Goal: Task Accomplishment & Management: Manage account settings

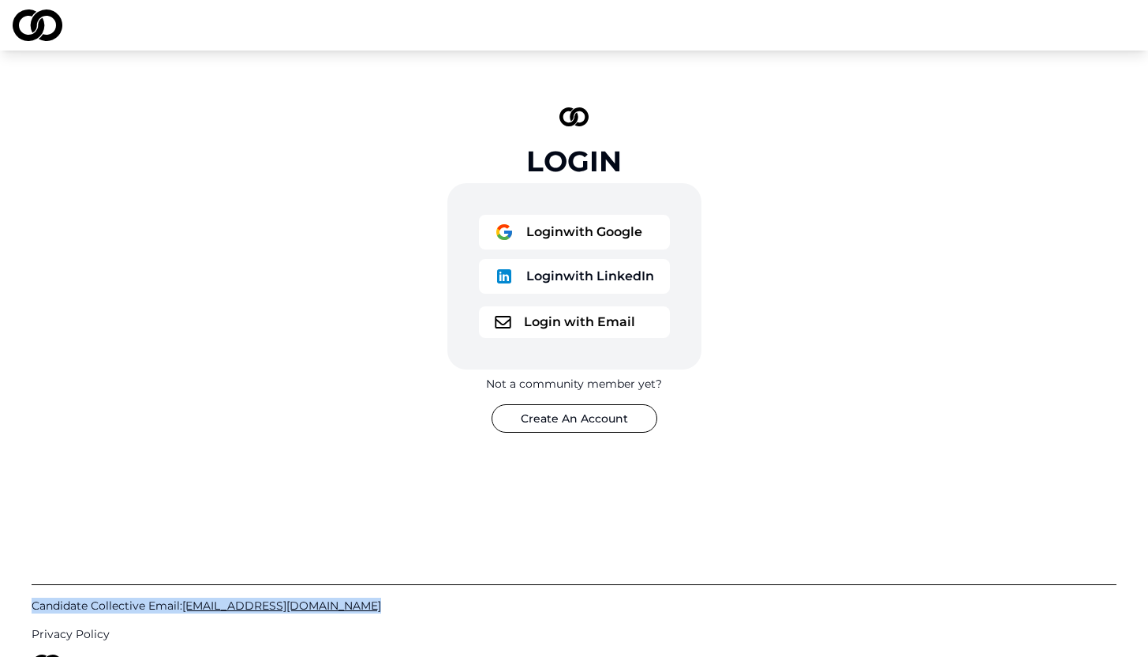
click at [607, 328] on button "Login with Email" at bounding box center [574, 322] width 191 height 32
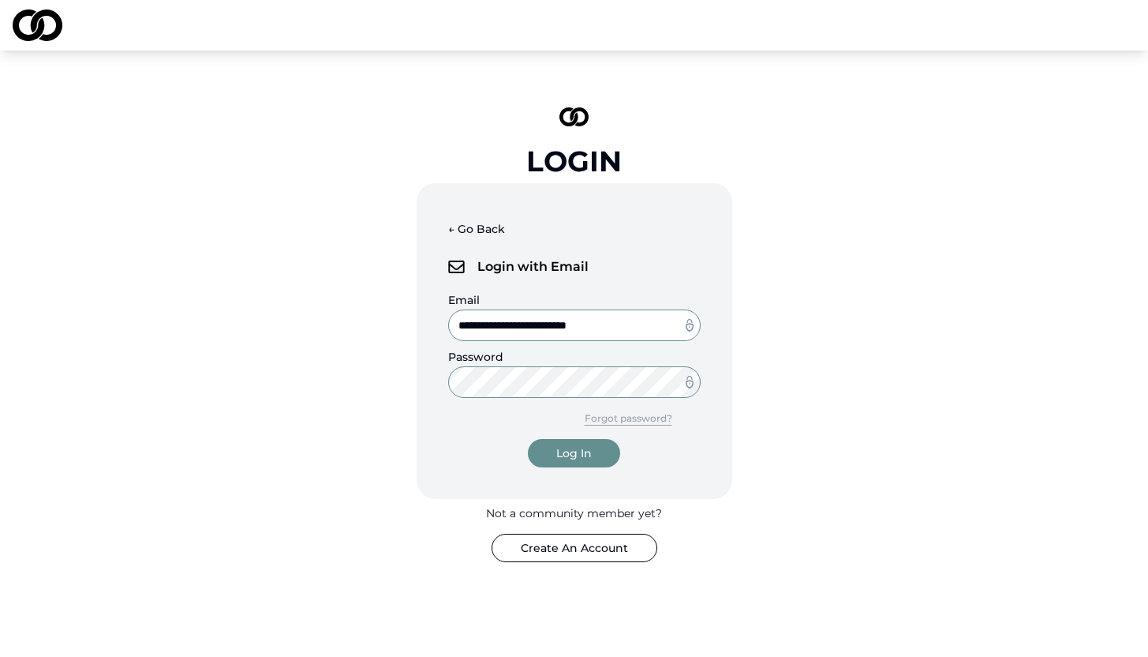
click at [586, 452] on div "Log In" at bounding box center [574, 453] width 36 height 16
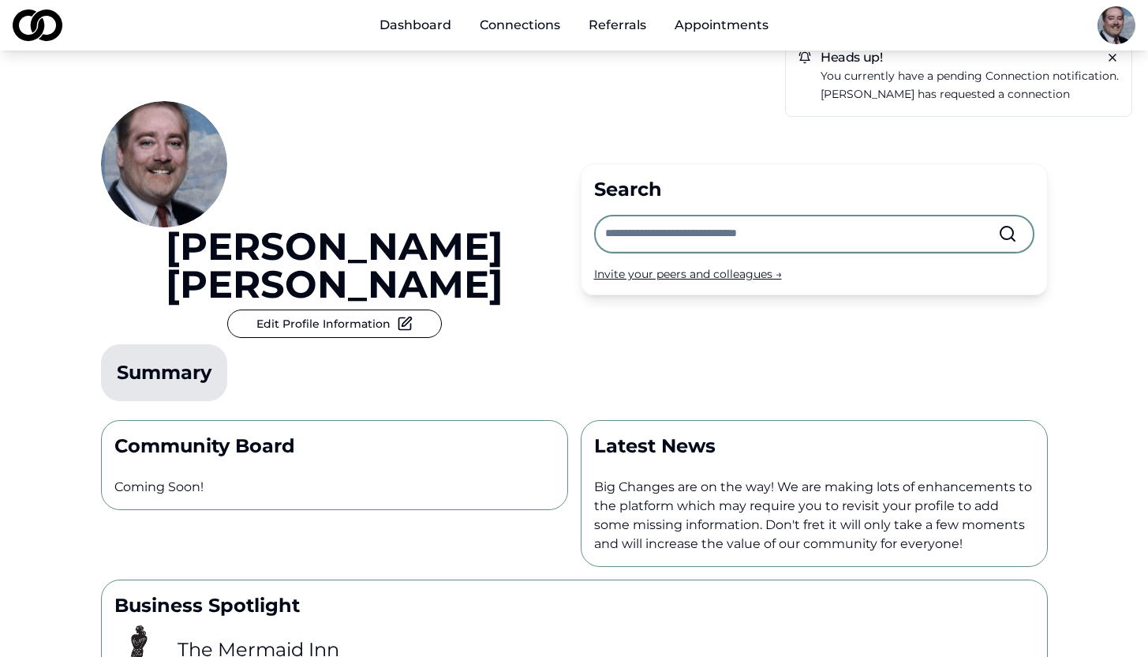
click at [428, 22] on link "Dashboard" at bounding box center [415, 25] width 97 height 32
click at [1033, 74] on span "connection" at bounding box center [1018, 76] width 64 height 14
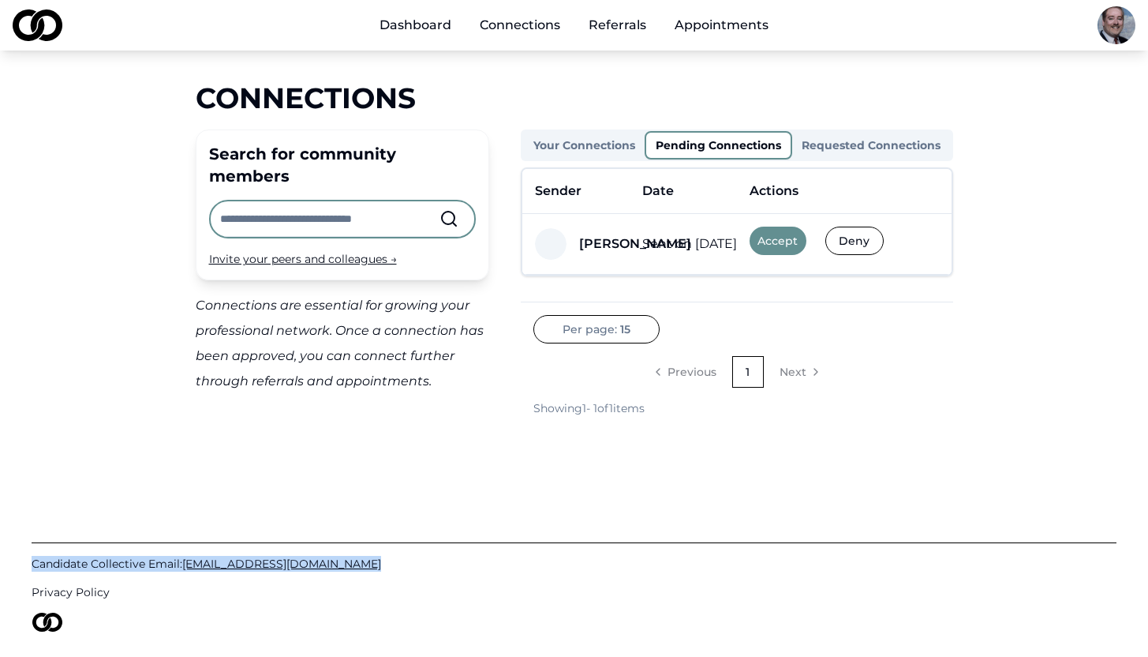
click at [782, 245] on button "Accept" at bounding box center [778, 241] width 57 height 28
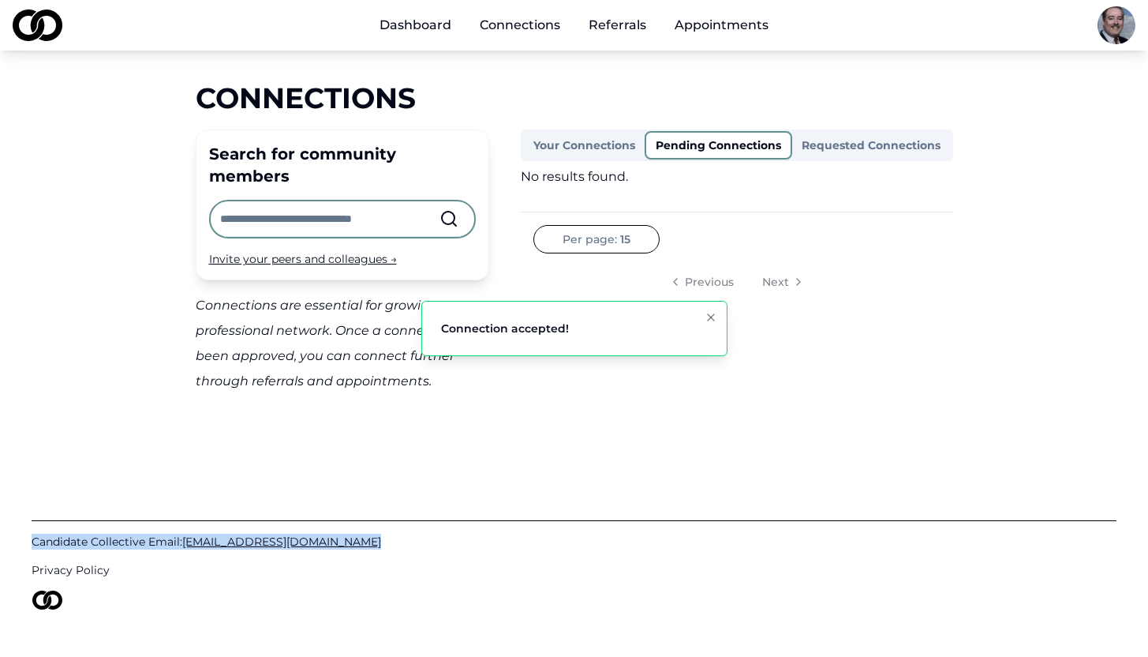
click at [708, 311] on icon "Notifications (F8)" at bounding box center [711, 317] width 13 height 13
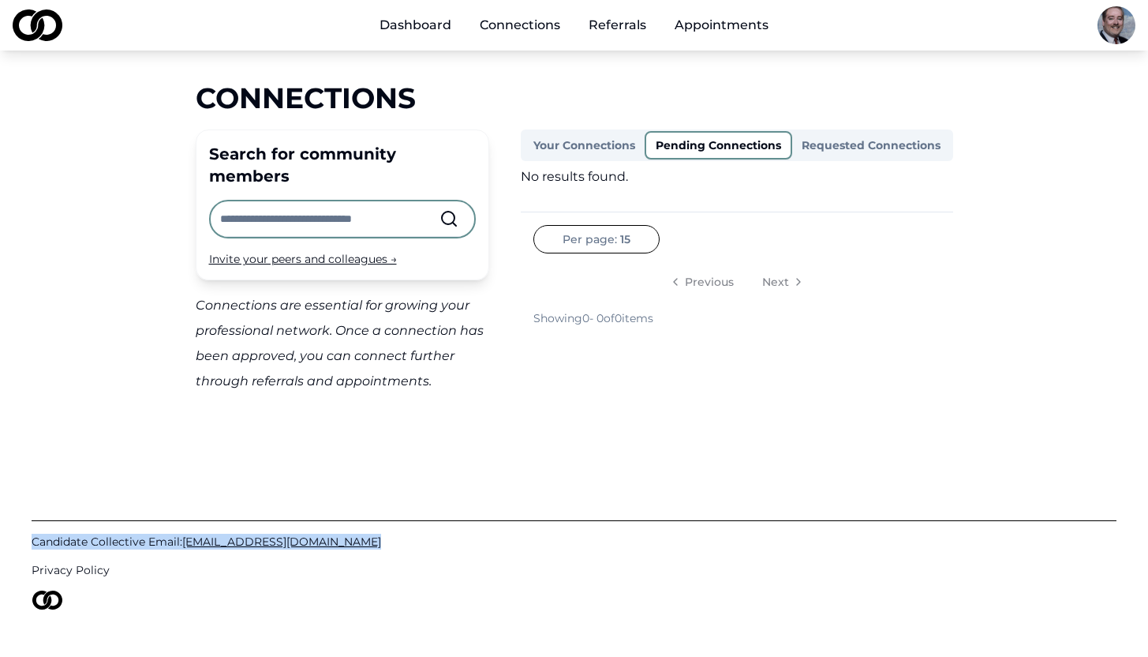
click at [698, 148] on button "Pending Connections" at bounding box center [719, 145] width 148 height 28
click at [607, 141] on button "Your Connections" at bounding box center [584, 145] width 121 height 25
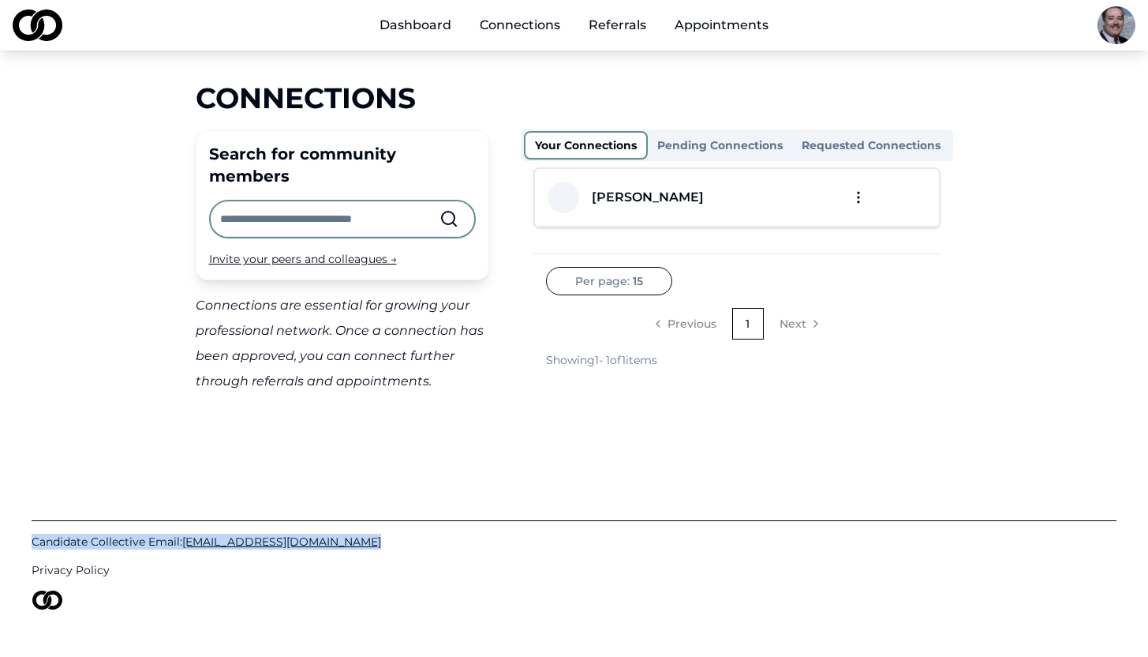
click at [758, 204] on div "[PERSON_NAME]" at bounding box center [687, 198] width 278 height 32
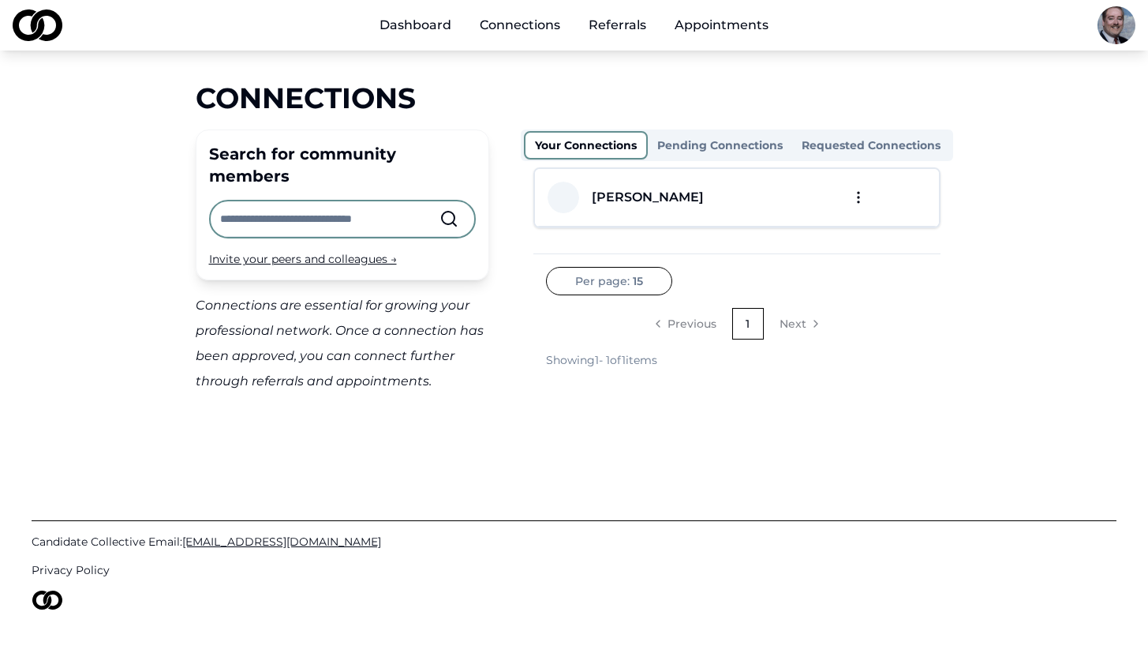
click at [860, 197] on html "Dashboard Connections Referrals Appointments Connections Search for community m…" at bounding box center [574, 328] width 1148 height 657
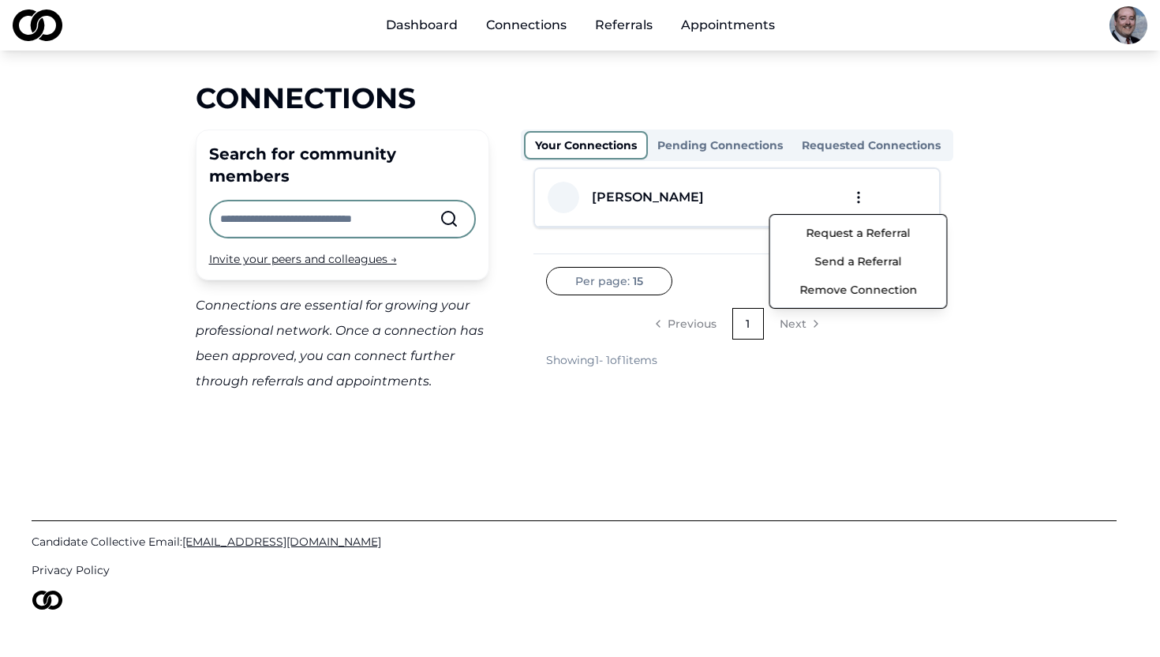
click at [976, 191] on html "Dashboard Connections Referrals Appointments Connections Search for community m…" at bounding box center [580, 328] width 1160 height 657
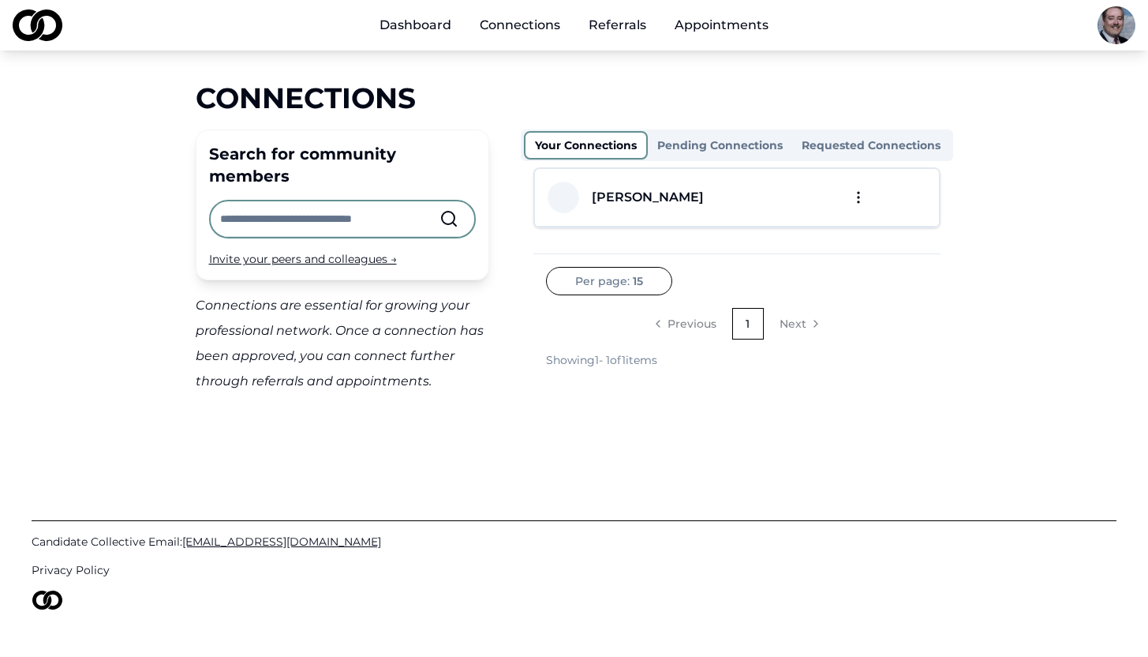
click at [610, 286] on html "Dashboard Connections Referrals Appointments Connections Search for community m…" at bounding box center [574, 328] width 1148 height 657
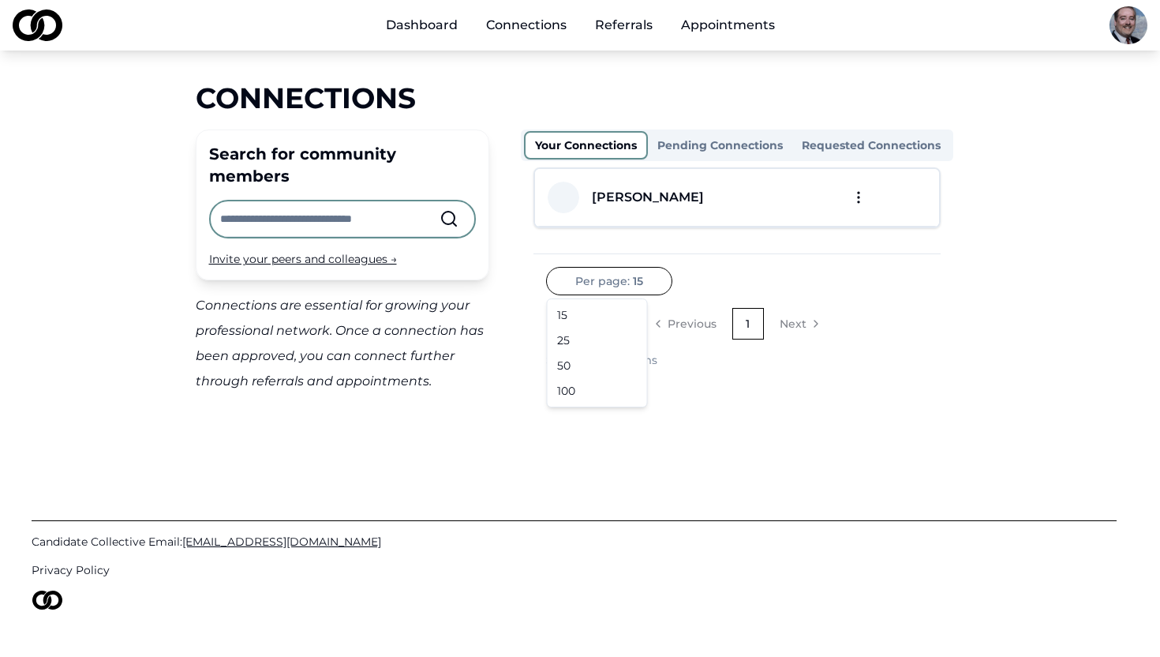
click at [800, 261] on html "Dashboard Connections Referrals Appointments Connections Search for community m…" at bounding box center [580, 328] width 1160 height 657
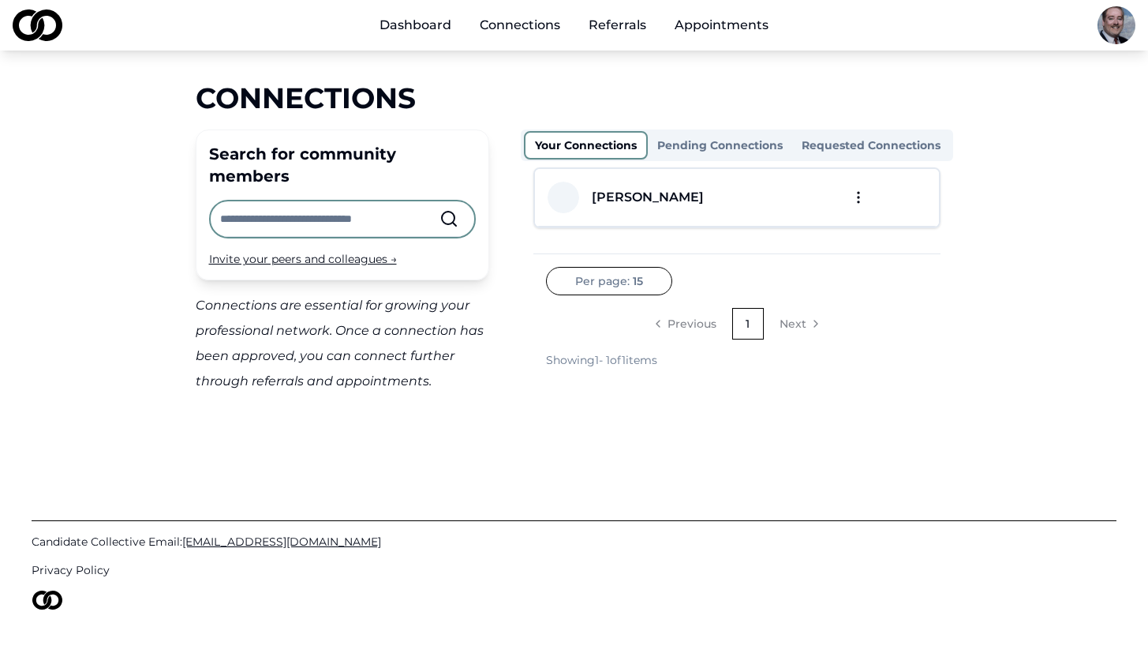
click at [839, 146] on button "Requested Connections" at bounding box center [871, 145] width 158 height 25
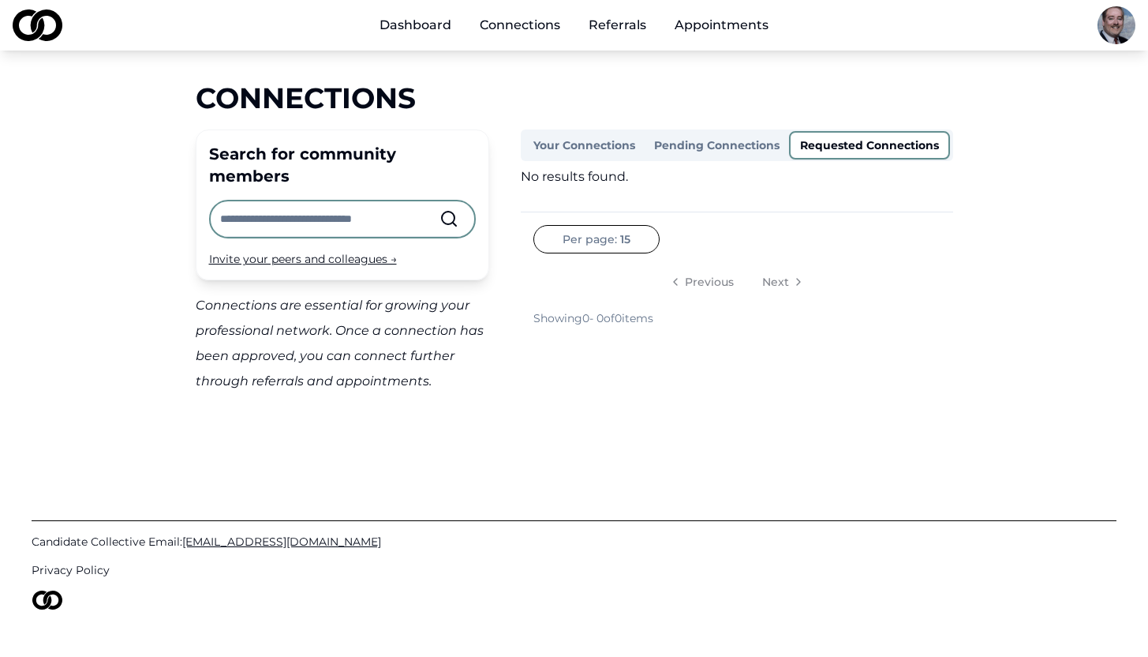
click at [741, 141] on button "Pending Connections" at bounding box center [717, 145] width 144 height 25
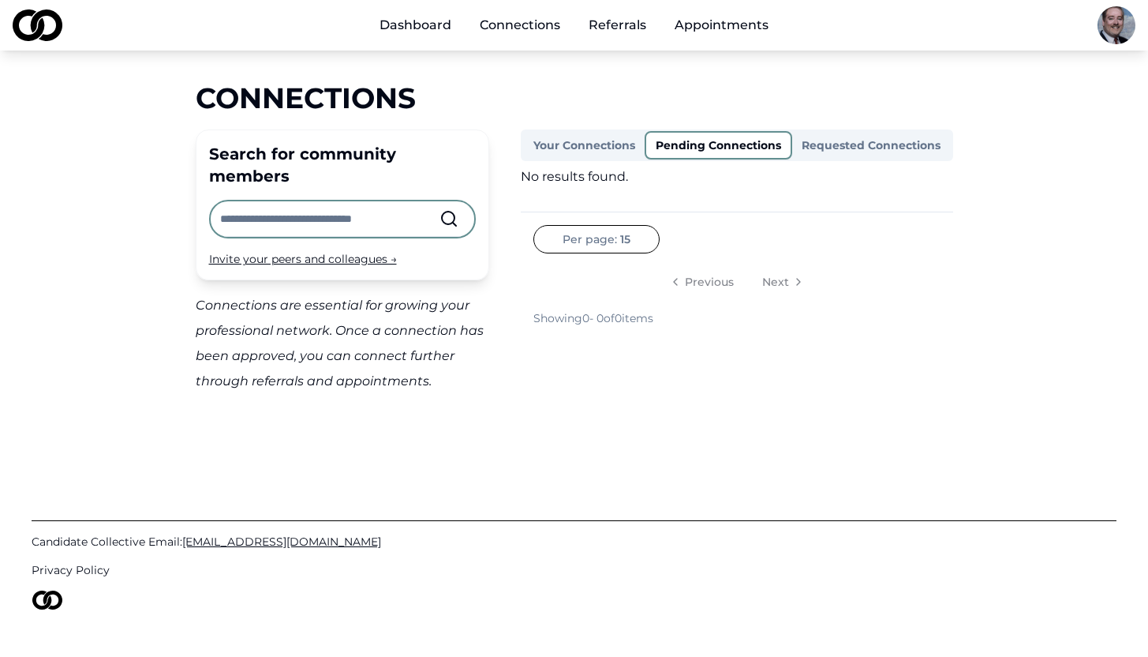
click at [603, 148] on button "Your Connections" at bounding box center [584, 145] width 121 height 25
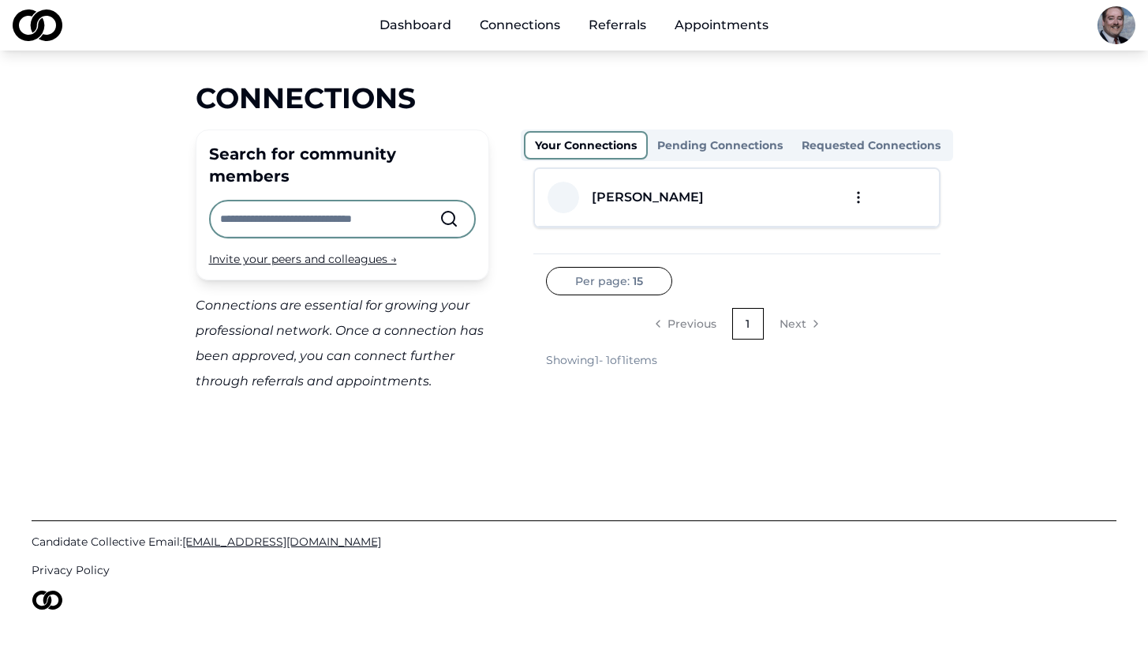
click at [856, 198] on html "Dashboard Connections Referrals Appointments Connections Search for community m…" at bounding box center [574, 328] width 1148 height 657
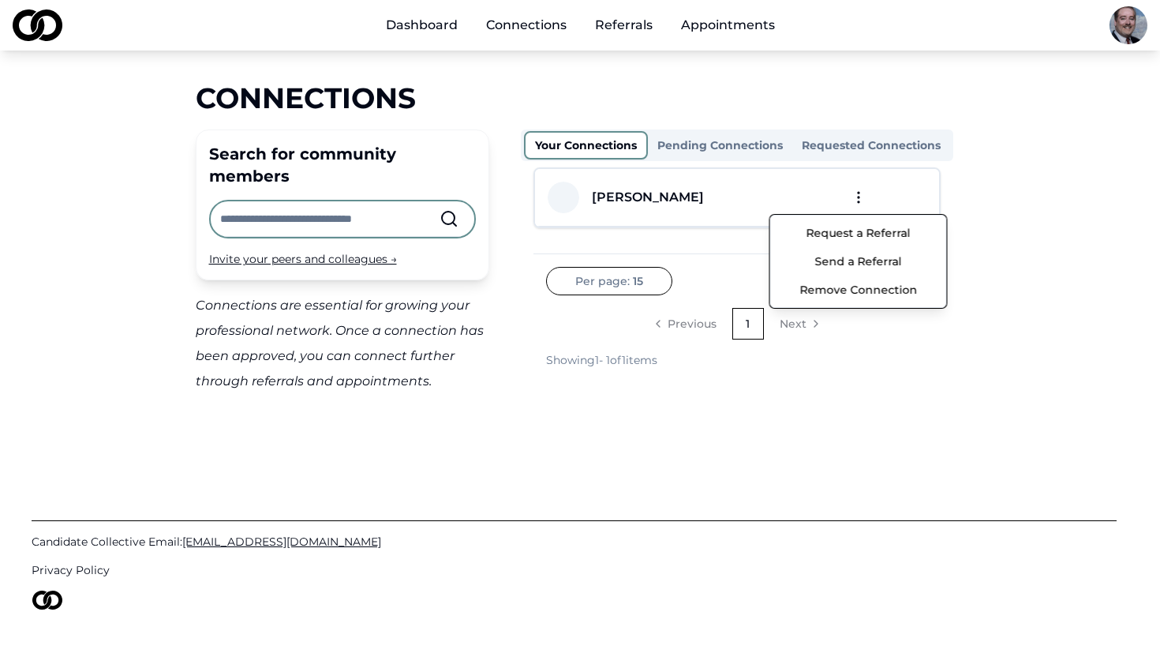
click at [984, 207] on html "Dashboard Connections Referrals Appointments Connections Search for community m…" at bounding box center [580, 328] width 1160 height 657
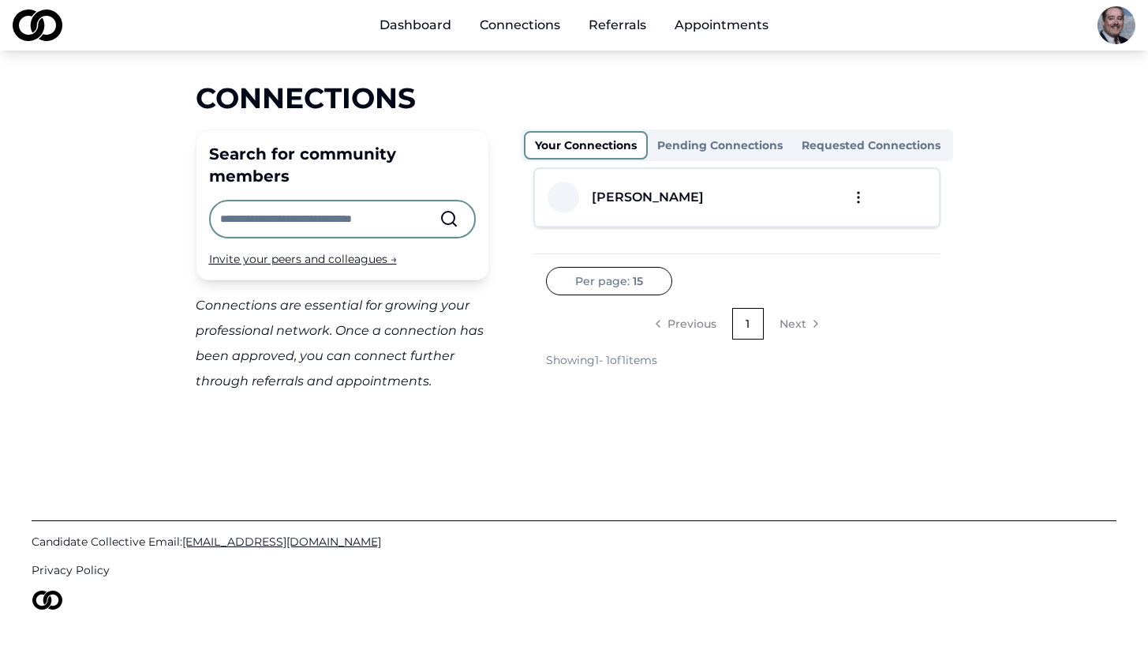
drag, startPoint x: 712, startPoint y: 194, endPoint x: 595, endPoint y: 204, distance: 117.2
click at [595, 204] on div "[PERSON_NAME]" at bounding box center [687, 198] width 278 height 32
copy div "[PERSON_NAME]"
click at [1122, 31] on html "Dashboard Connections Referrals Appointments Connections Search for community m…" at bounding box center [574, 328] width 1148 height 657
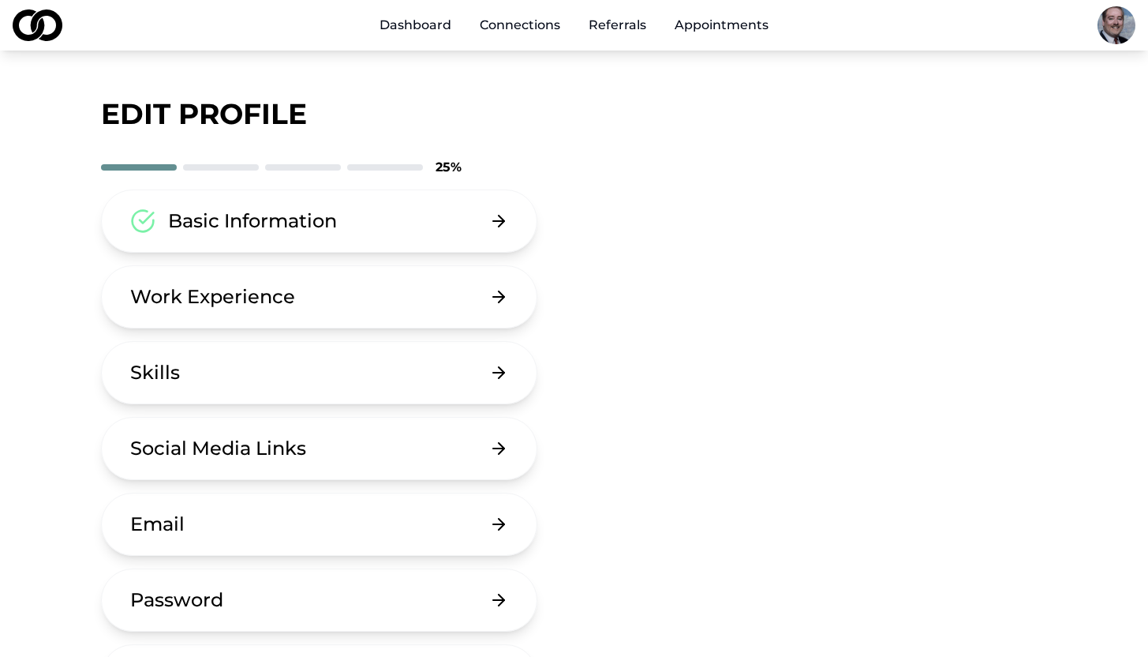
click at [501, 223] on button "Basic Information" at bounding box center [319, 220] width 437 height 63
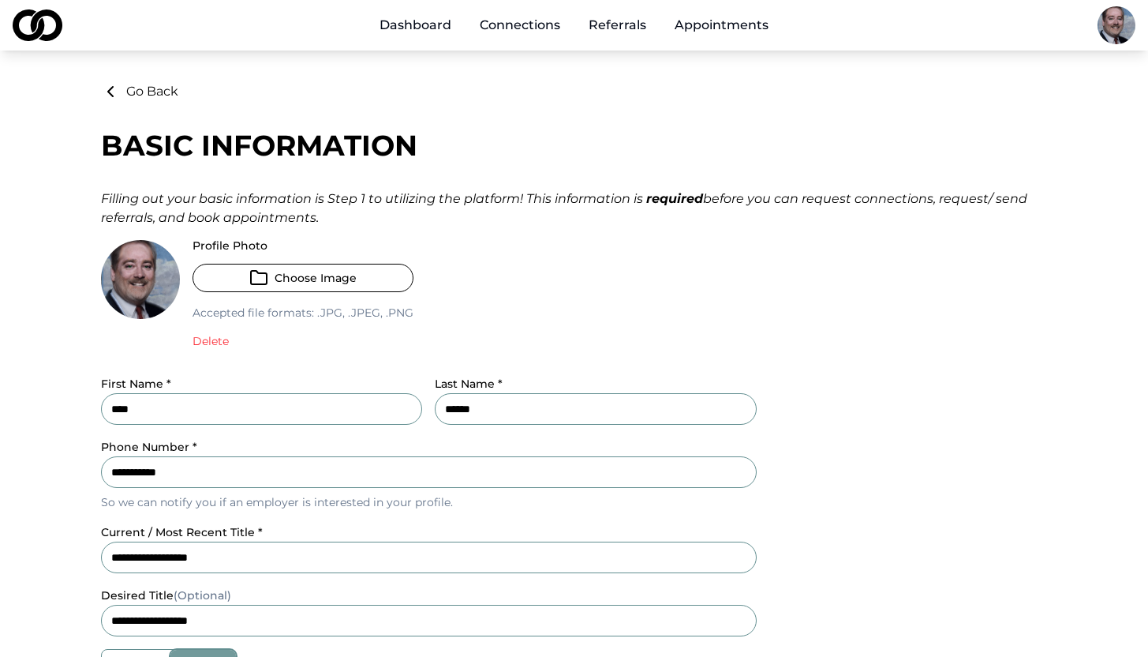
click at [125, 92] on button "Go Back" at bounding box center [139, 91] width 77 height 19
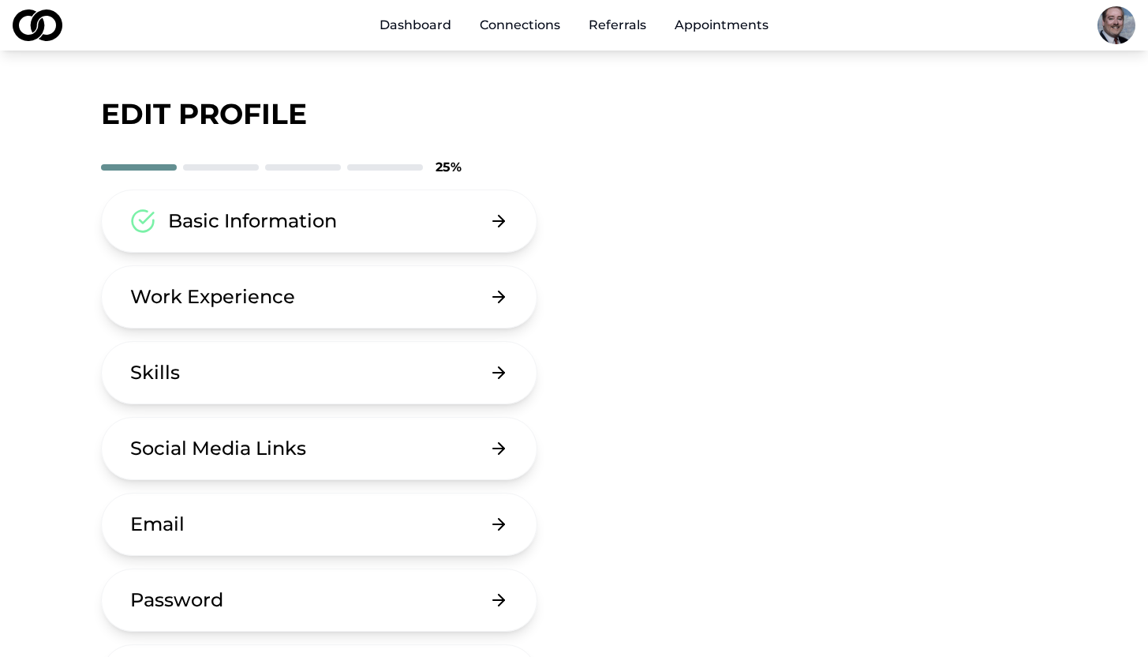
click at [208, 295] on div "Work Experience" at bounding box center [212, 296] width 165 height 25
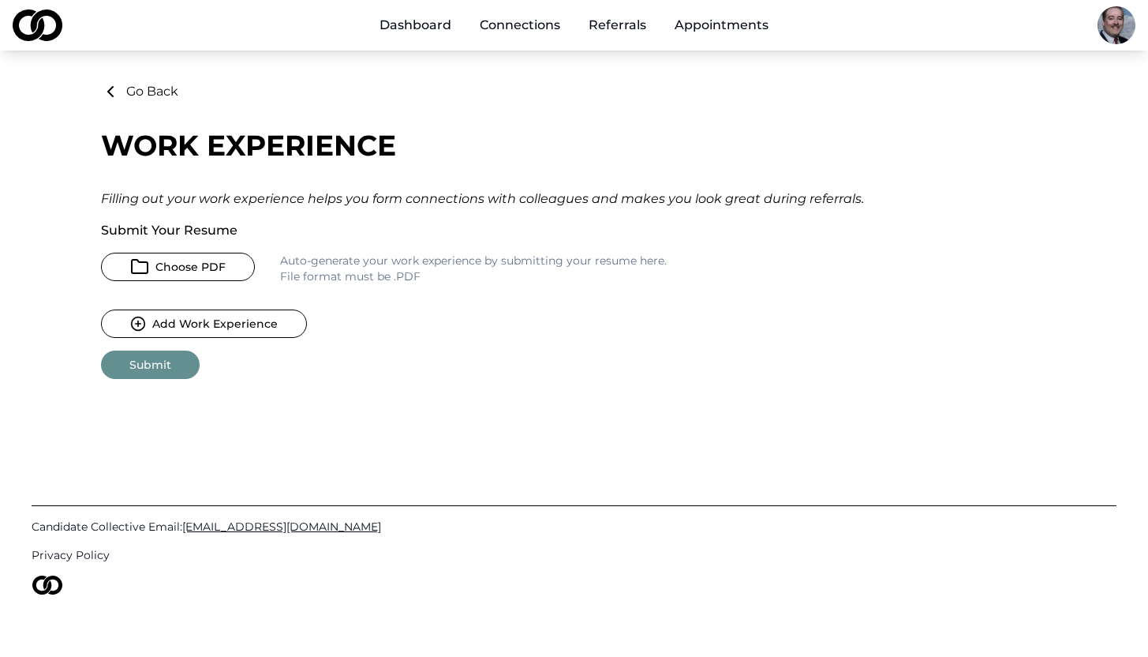
click at [223, 271] on button "Choose PDF" at bounding box center [178, 267] width 154 height 28
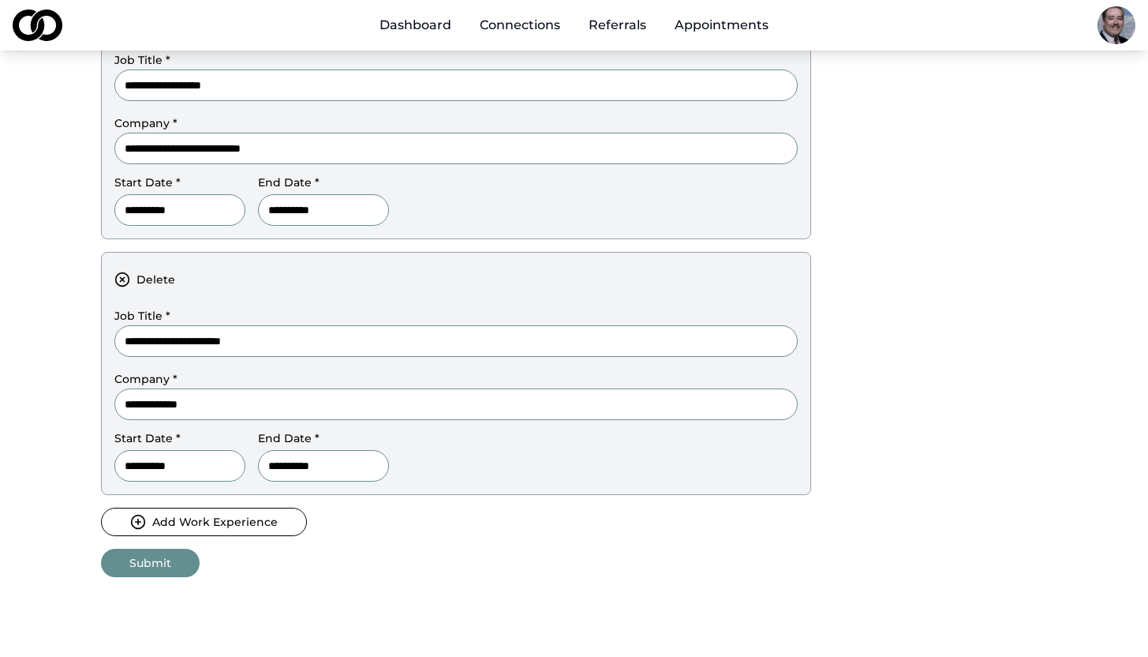
scroll to position [825, 0]
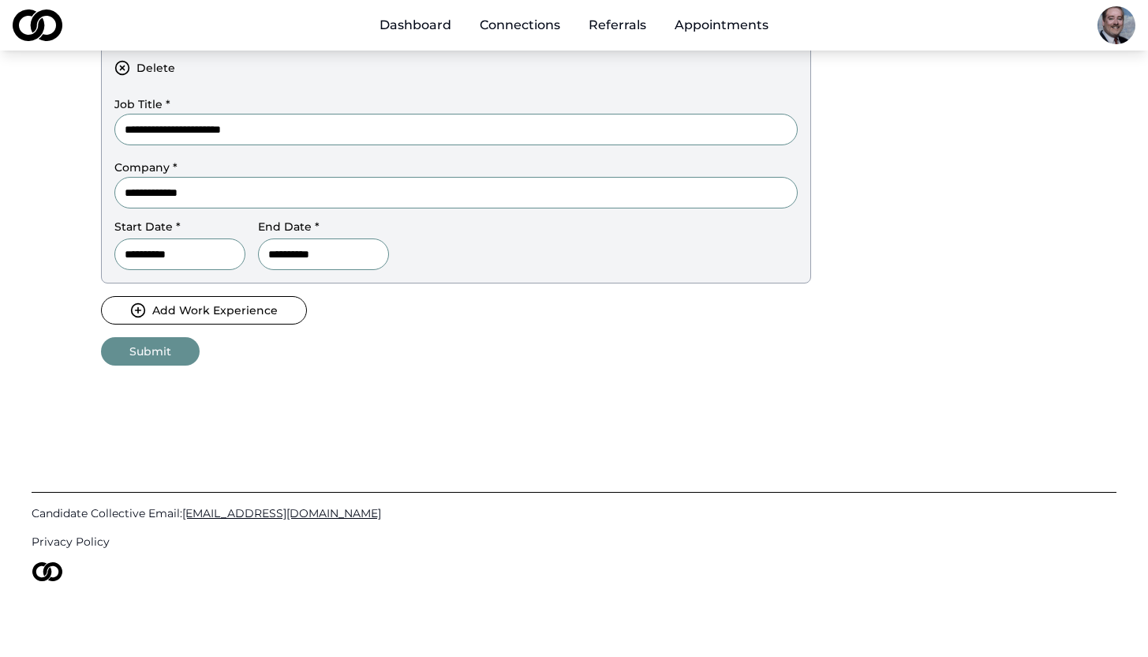
click at [168, 346] on button "Submit" at bounding box center [150, 351] width 99 height 28
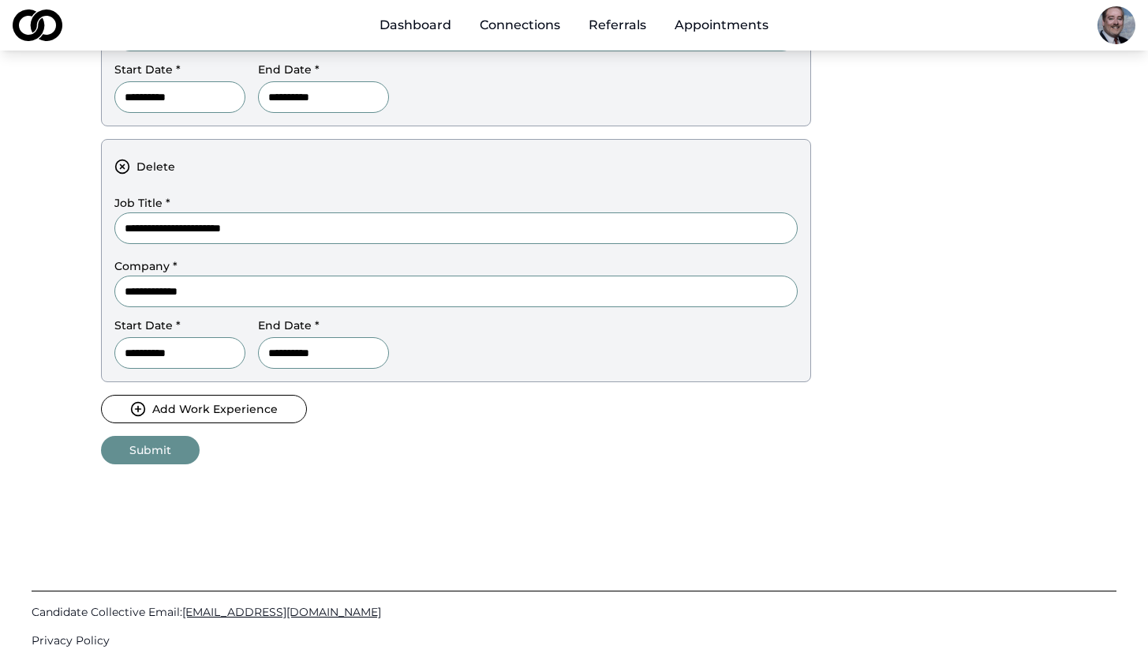
scroll to position [730, 0]
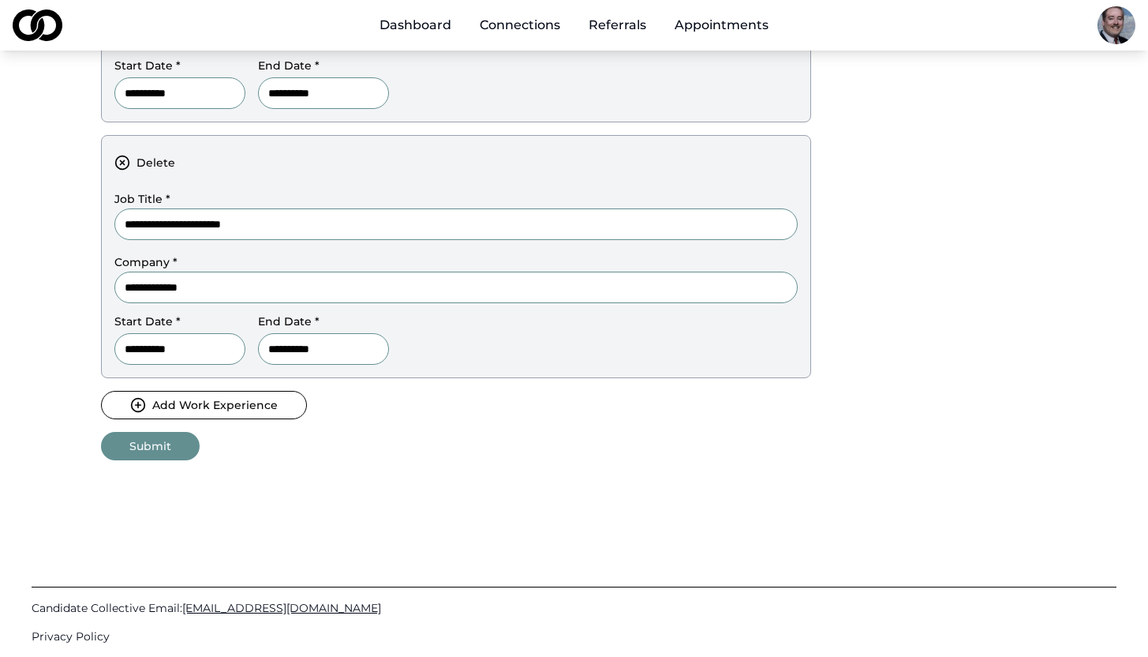
type input "**********"
click at [135, 444] on button "Submit" at bounding box center [150, 446] width 99 height 28
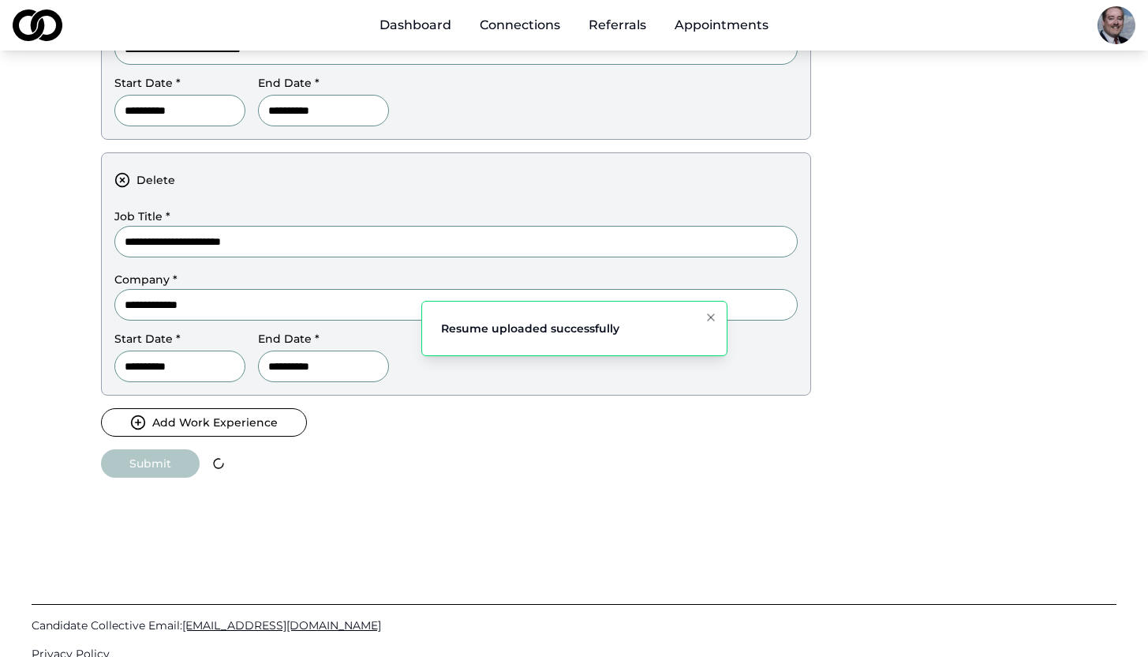
scroll to position [0, 0]
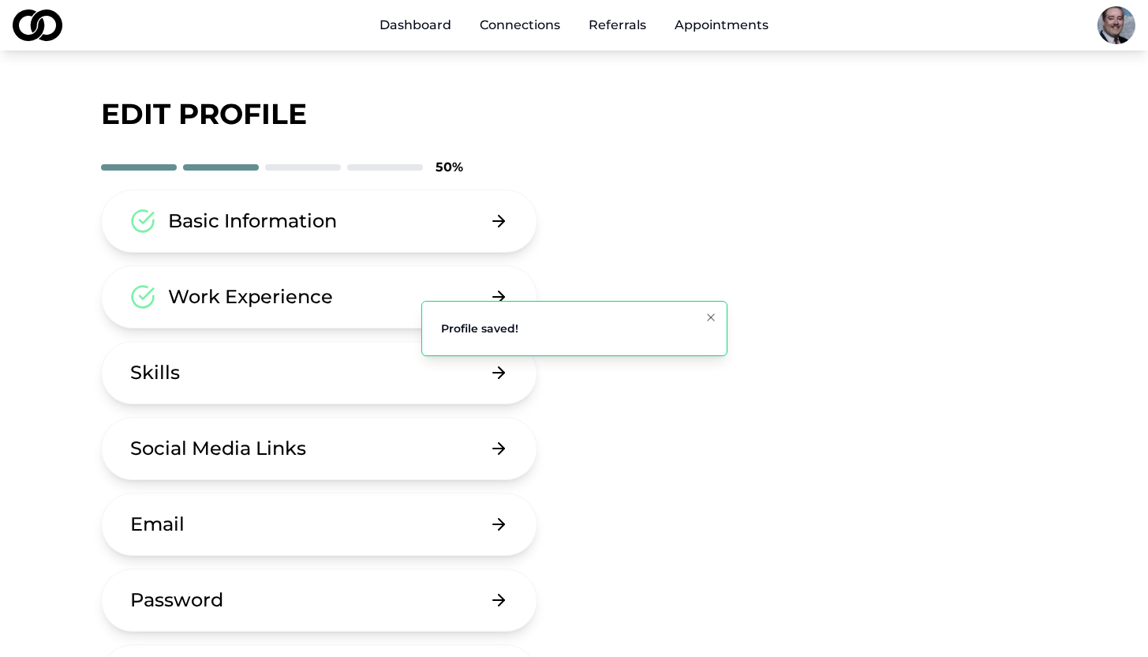
click at [729, 521] on div "Basic Information Work Experience Skills Social Media Links Email Password Dele…" at bounding box center [574, 448] width 947 height 518
click at [494, 383] on button "Skills" at bounding box center [319, 372] width 437 height 63
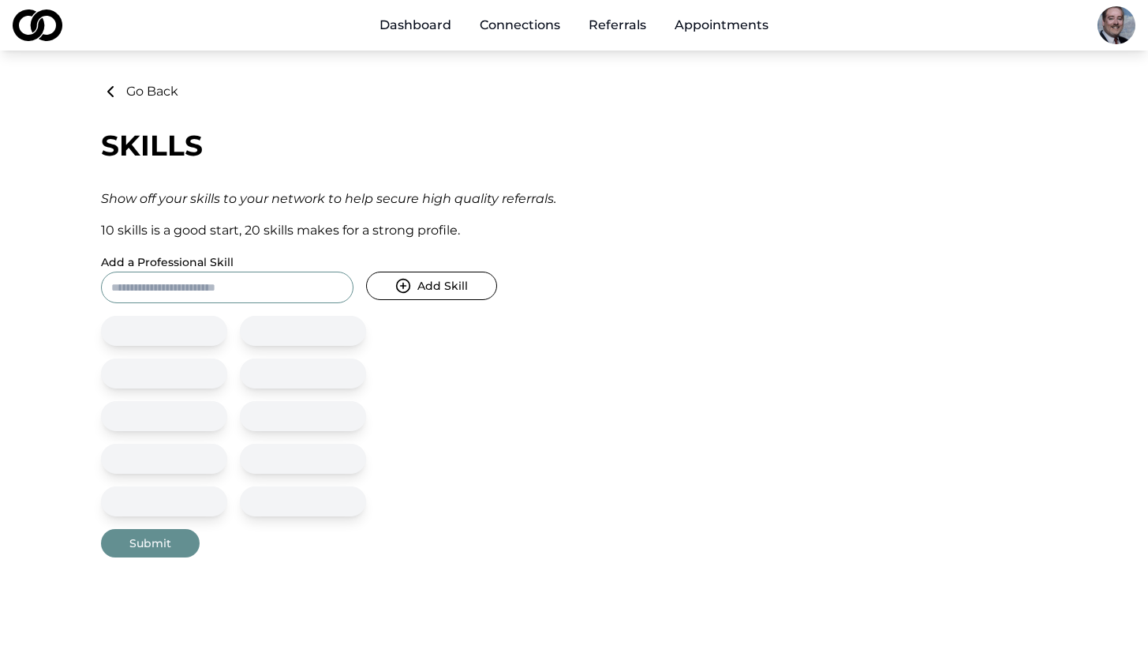
click at [283, 283] on input "Add a Professional Skill" at bounding box center [227, 288] width 253 height 32
type input "*****"
click at [411, 283] on button "Add Skill" at bounding box center [431, 286] width 131 height 28
click at [295, 293] on input "Add a Professional Skill" at bounding box center [227, 288] width 253 height 32
type input "***"
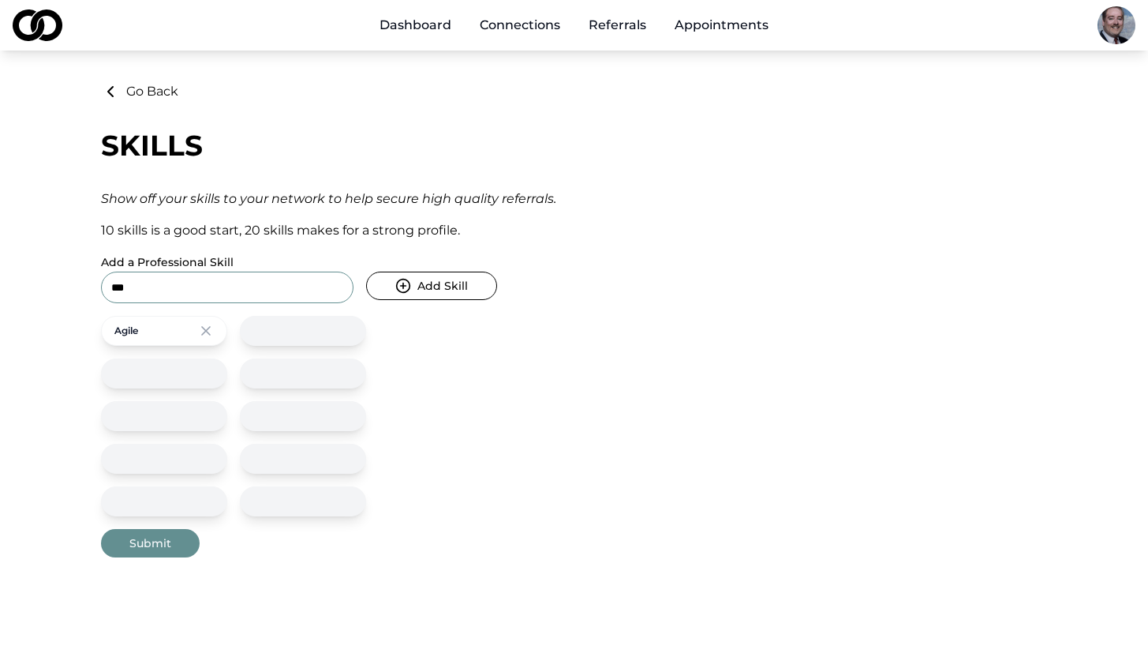
click at [433, 283] on button "Add Skill" at bounding box center [431, 286] width 131 height 28
click at [454, 288] on button "Add Skill" at bounding box center [431, 286] width 131 height 28
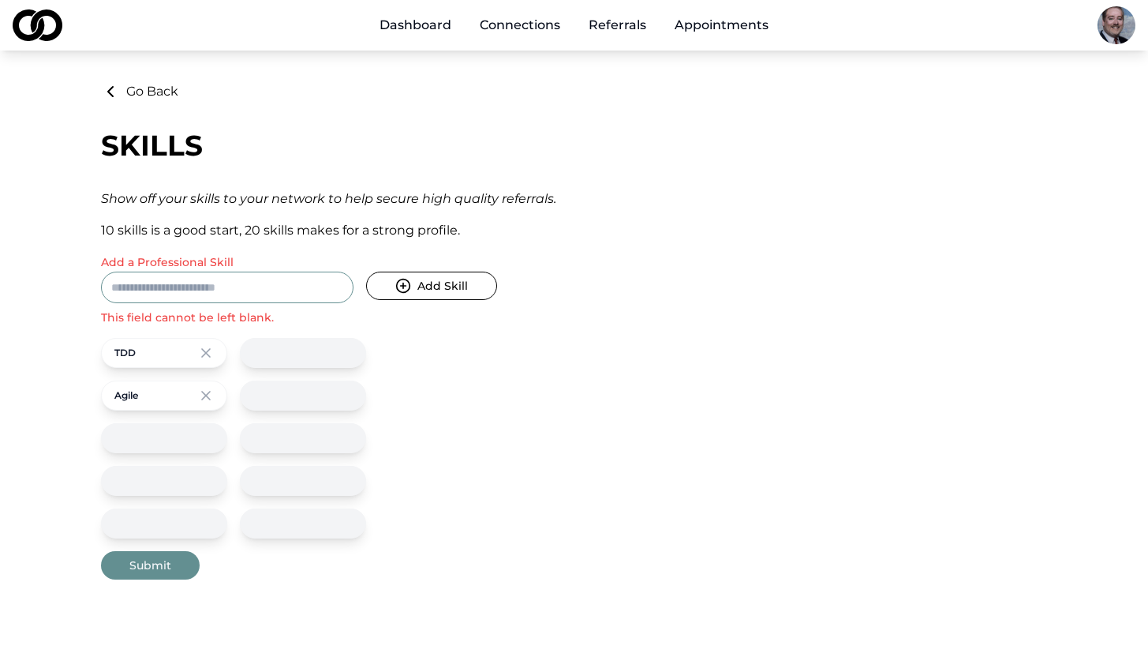
click at [316, 287] on input "Add a Professional Skill" at bounding box center [227, 288] width 253 height 32
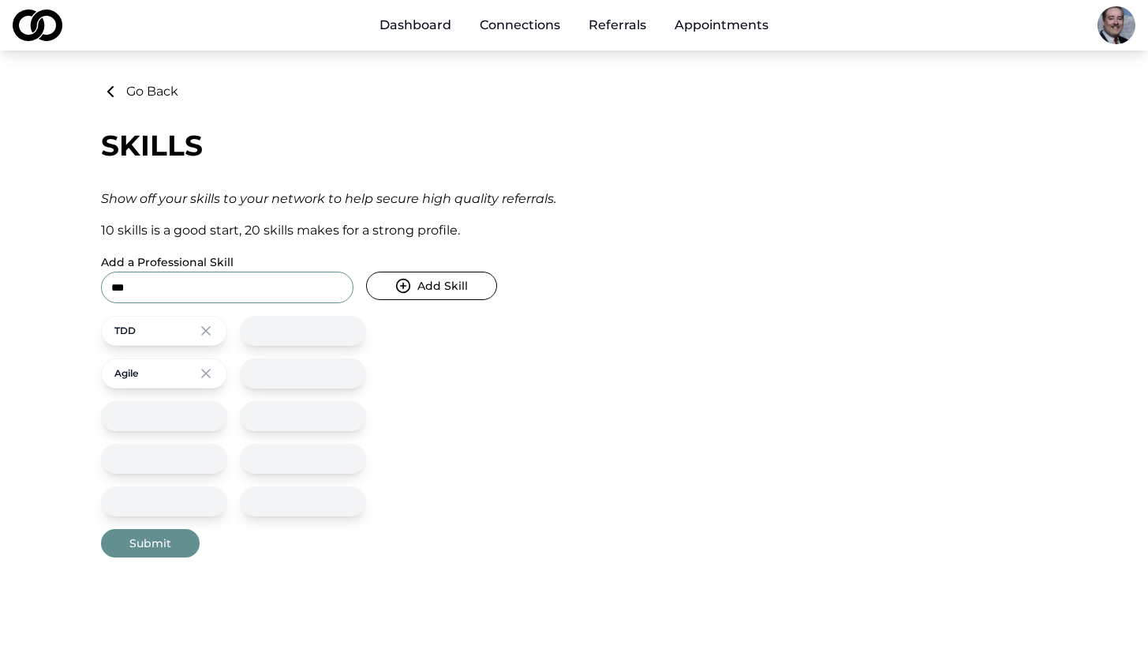
type input "***"
click at [424, 280] on button "Add Skill" at bounding box center [431, 286] width 131 height 28
click at [313, 293] on input "Add a Professional Skill" at bounding box center [227, 288] width 253 height 32
type input "**********"
click at [418, 285] on button "Add Skill" at bounding box center [431, 286] width 131 height 28
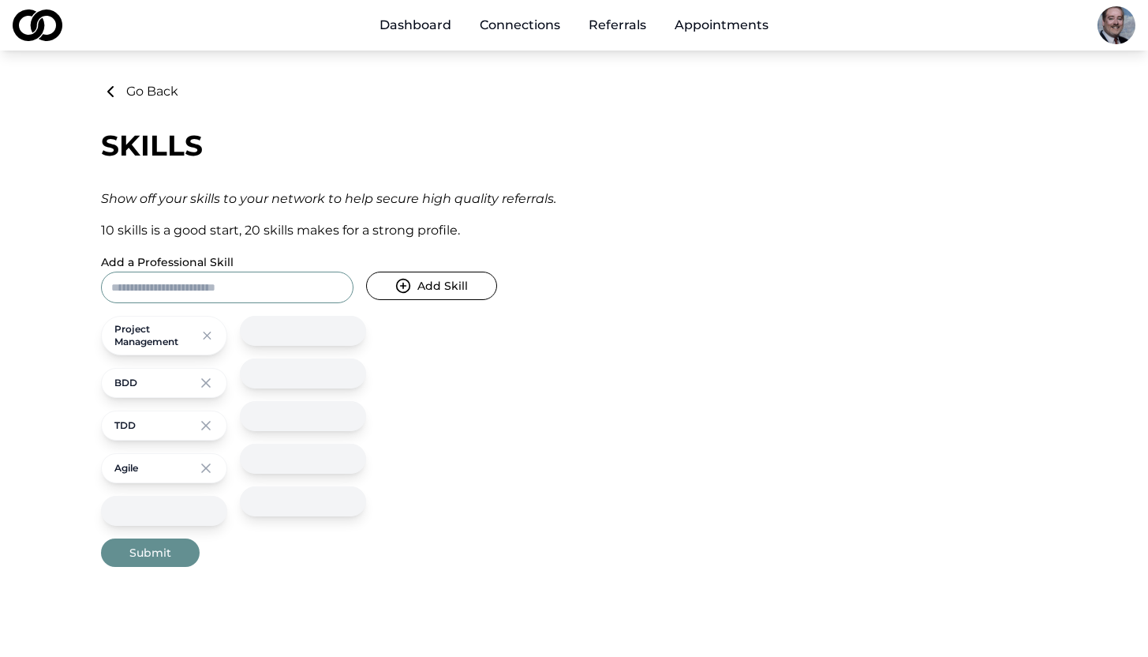
click at [291, 286] on input "Add a Professional Skill" at bounding box center [227, 288] width 253 height 32
type input "**********"
click at [403, 288] on icon "submit" at bounding box center [403, 286] width 0 height 6
click at [295, 296] on input "Add a Professional Skill" at bounding box center [227, 288] width 253 height 32
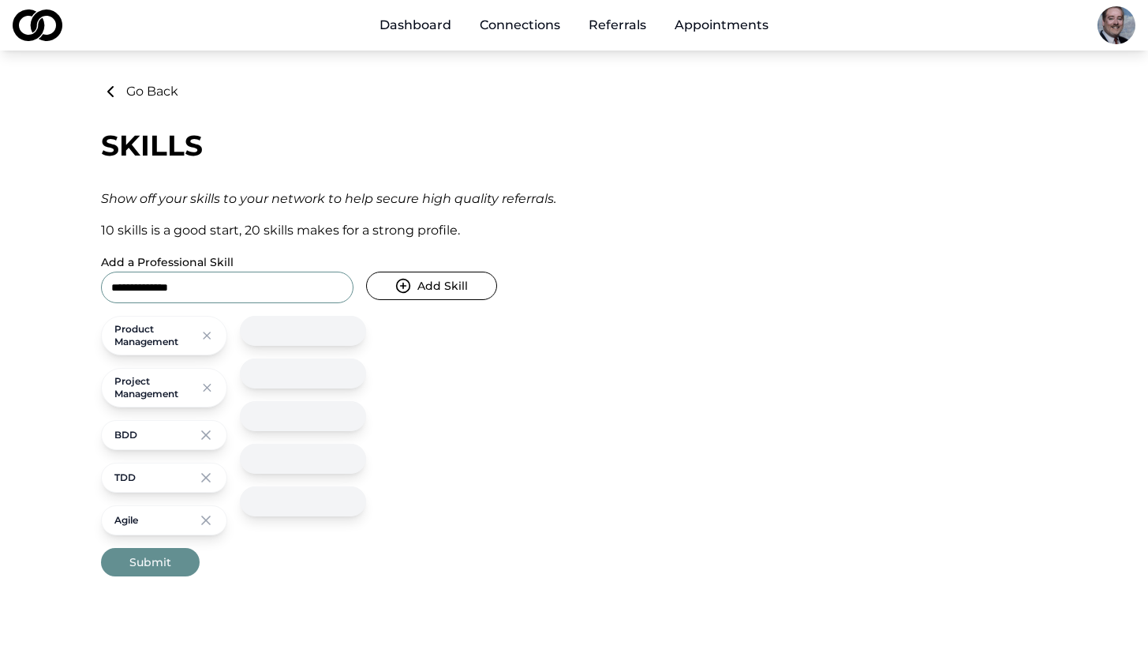
type input "**********"
click at [405, 290] on icon "submit" at bounding box center [403, 286] width 16 height 16
click at [306, 287] on input "Add a Professional Skill" at bounding box center [227, 288] width 253 height 32
type input "**********"
click at [414, 283] on button "Add Skill" at bounding box center [431, 286] width 131 height 28
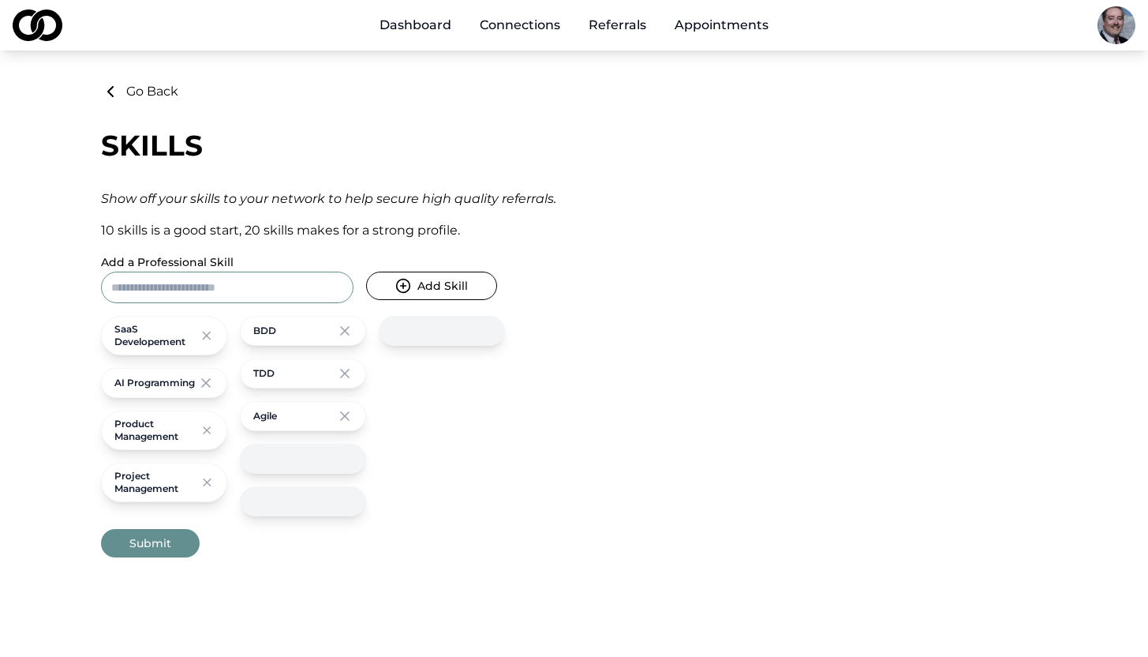
click at [280, 287] on input "Add a Professional Skill" at bounding box center [227, 288] width 253 height 32
type input "*****"
click at [411, 280] on button "Add Skill" at bounding box center [431, 286] width 131 height 28
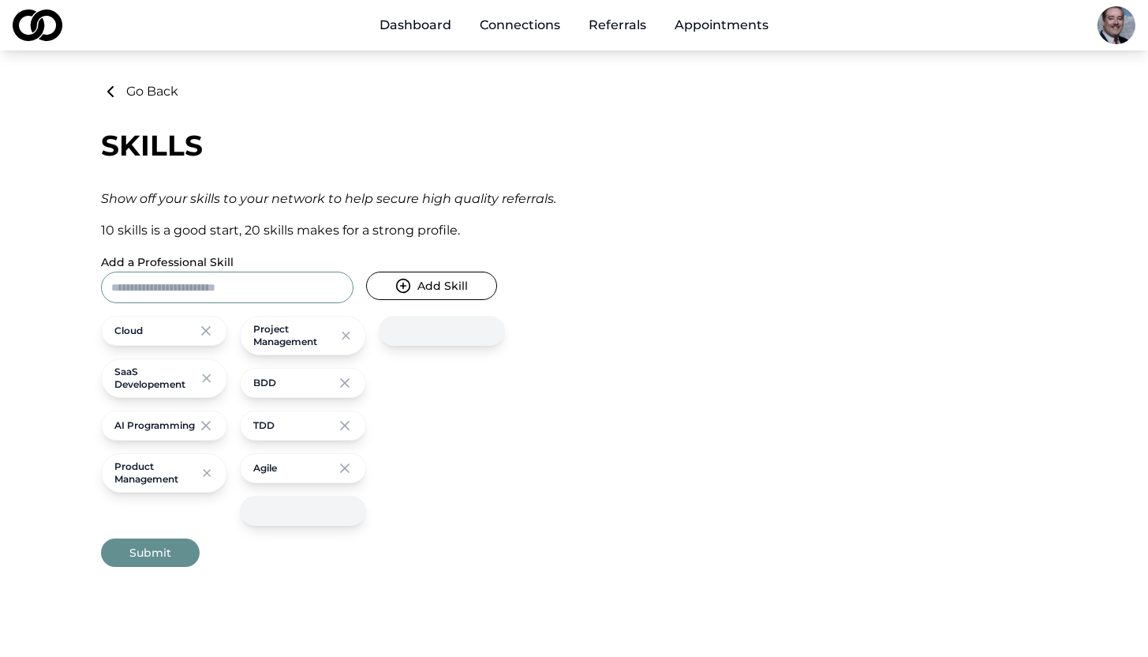
click at [286, 289] on input "Add a Professional Skill" at bounding box center [227, 288] width 253 height 32
type input "***"
click at [407, 283] on icon "submit" at bounding box center [403, 286] width 16 height 16
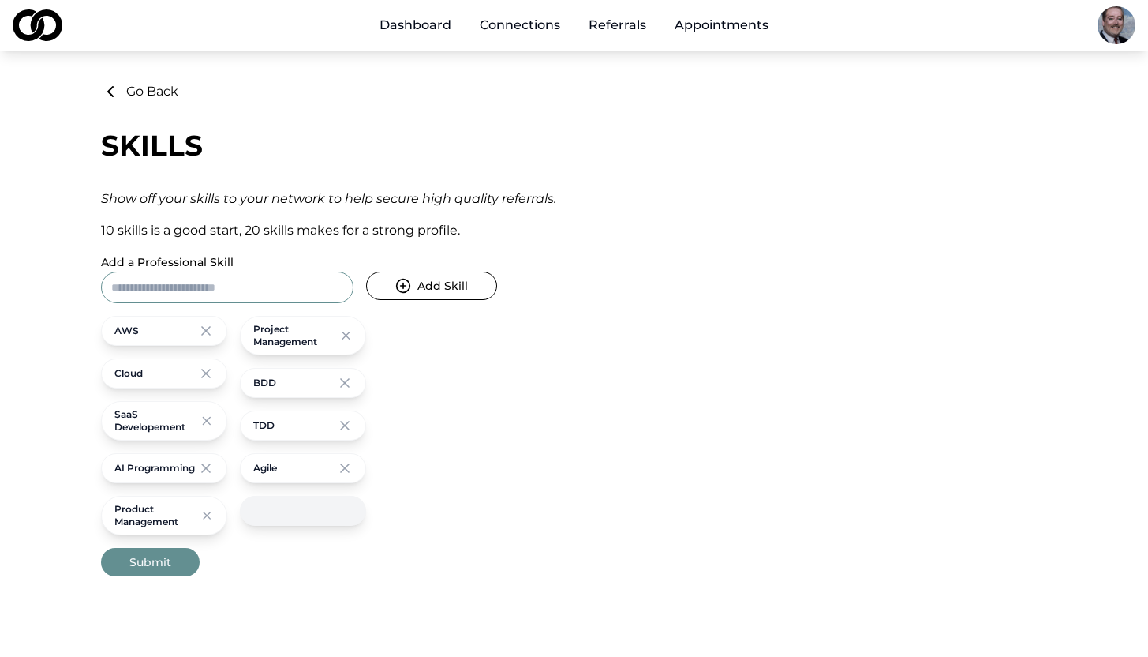
click at [268, 287] on input "Add a Professional Skill" at bounding box center [227, 288] width 253 height 32
type input "*********"
click at [415, 286] on button "Add Skill" at bounding box center [431, 286] width 131 height 28
click at [279, 285] on input "Add a Professional Skill" at bounding box center [227, 288] width 253 height 32
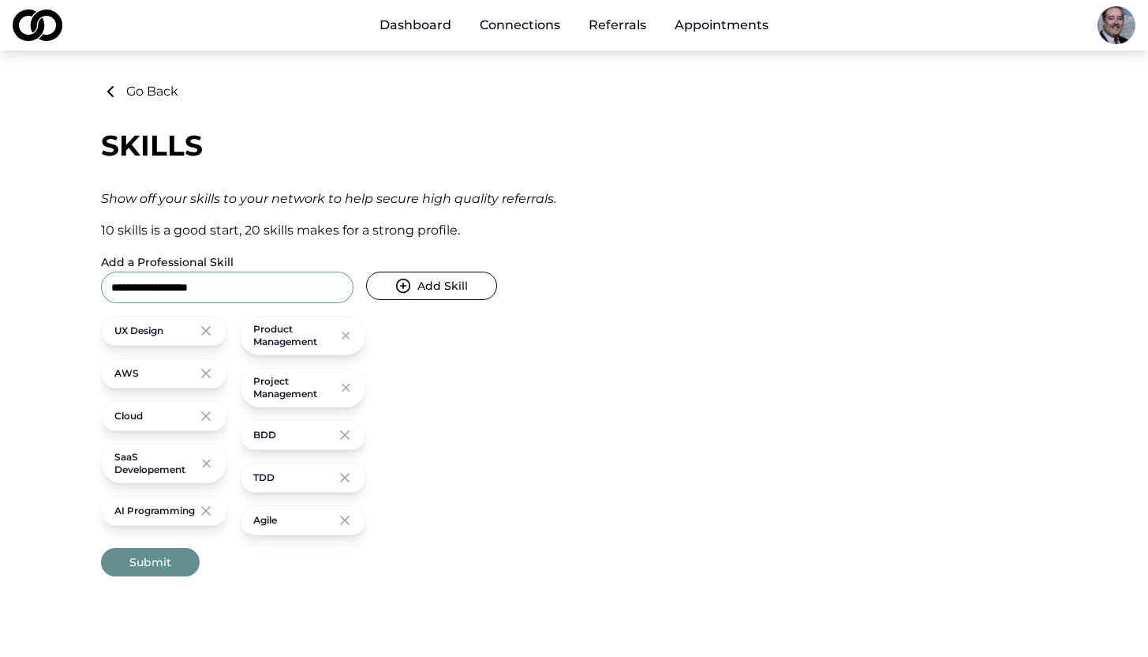
type input "**********"
click at [420, 287] on button "Add Skill" at bounding box center [431, 286] width 131 height 28
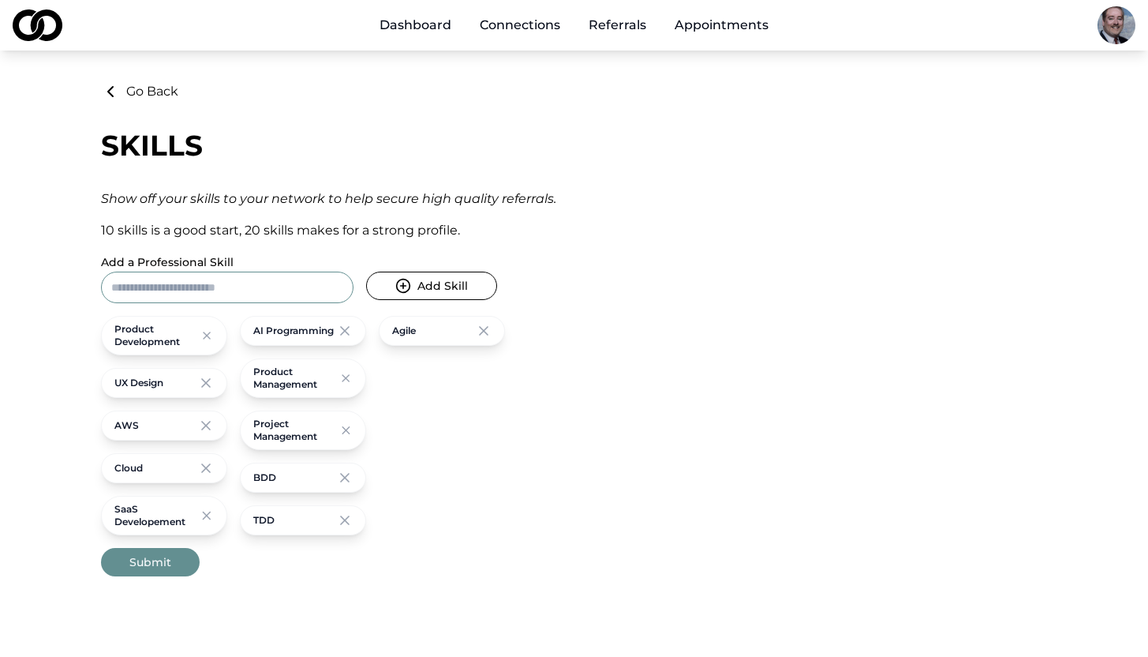
click at [170, 562] on button "Submit" at bounding box center [150, 562] width 99 height 28
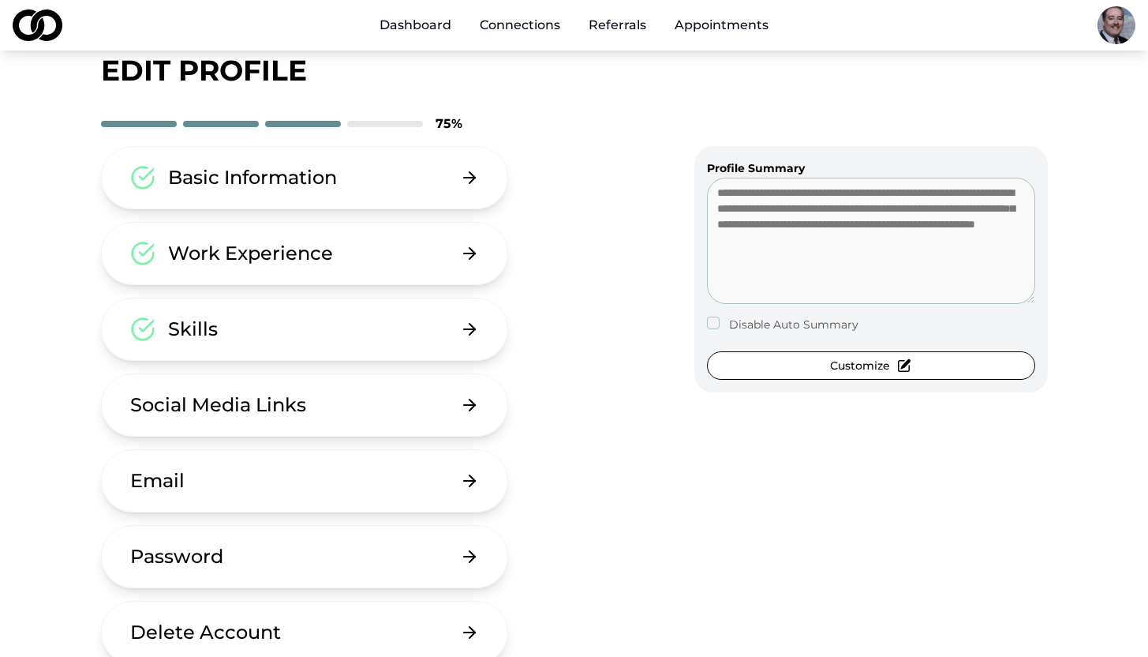
scroll to position [55, 0]
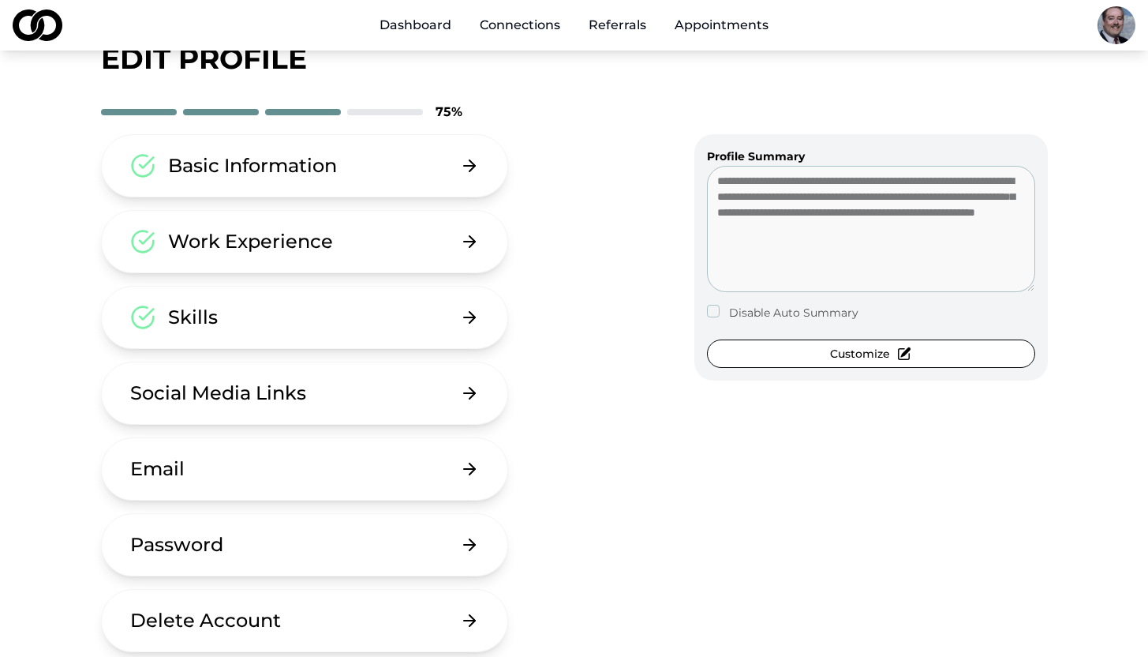
click at [446, 396] on button "Social Media Links" at bounding box center [305, 393] width 408 height 63
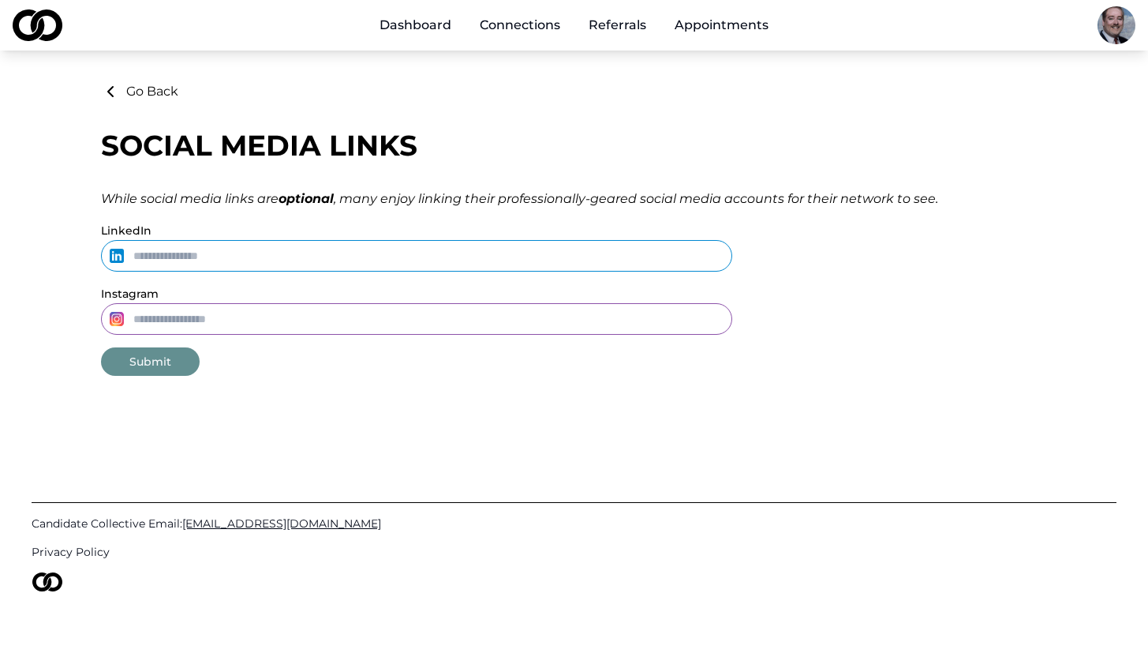
click at [359, 250] on input "LinkedIn" at bounding box center [416, 256] width 631 height 32
type input "*"
paste input "**********"
type input "**********"
click at [135, 366] on button "Submit" at bounding box center [150, 361] width 99 height 28
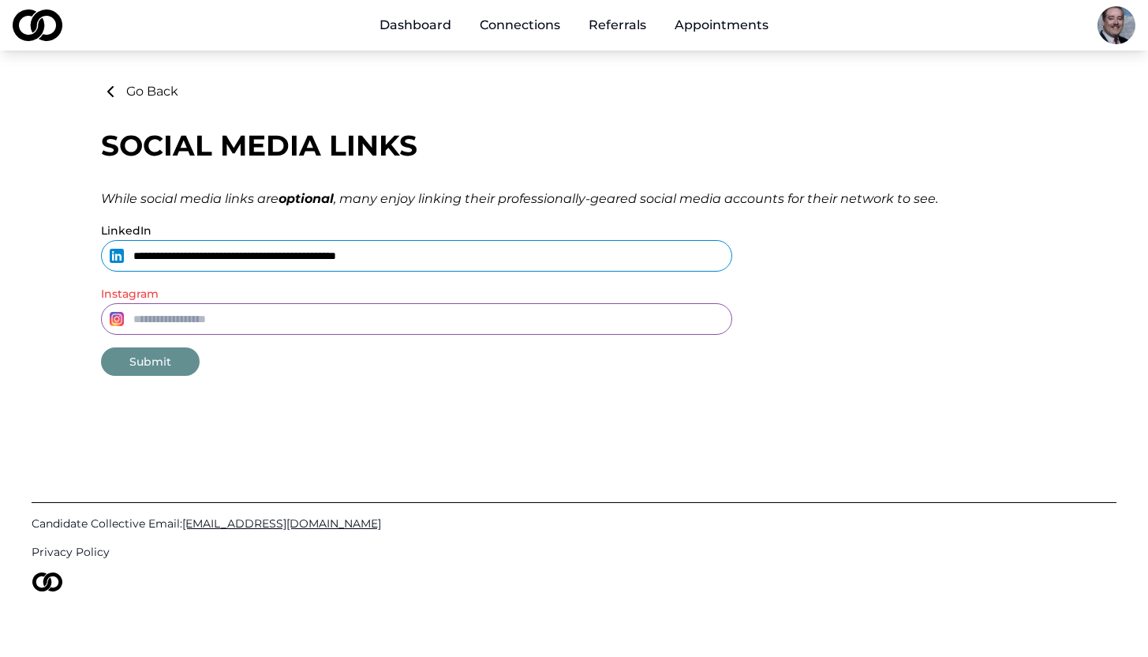
click at [161, 358] on button "Submit" at bounding box center [150, 361] width 99 height 28
click at [475, 266] on input "**********" at bounding box center [416, 256] width 631 height 32
click at [169, 362] on button "Submit" at bounding box center [150, 361] width 99 height 28
type input "****"
click at [151, 366] on button "Submit" at bounding box center [150, 361] width 99 height 28
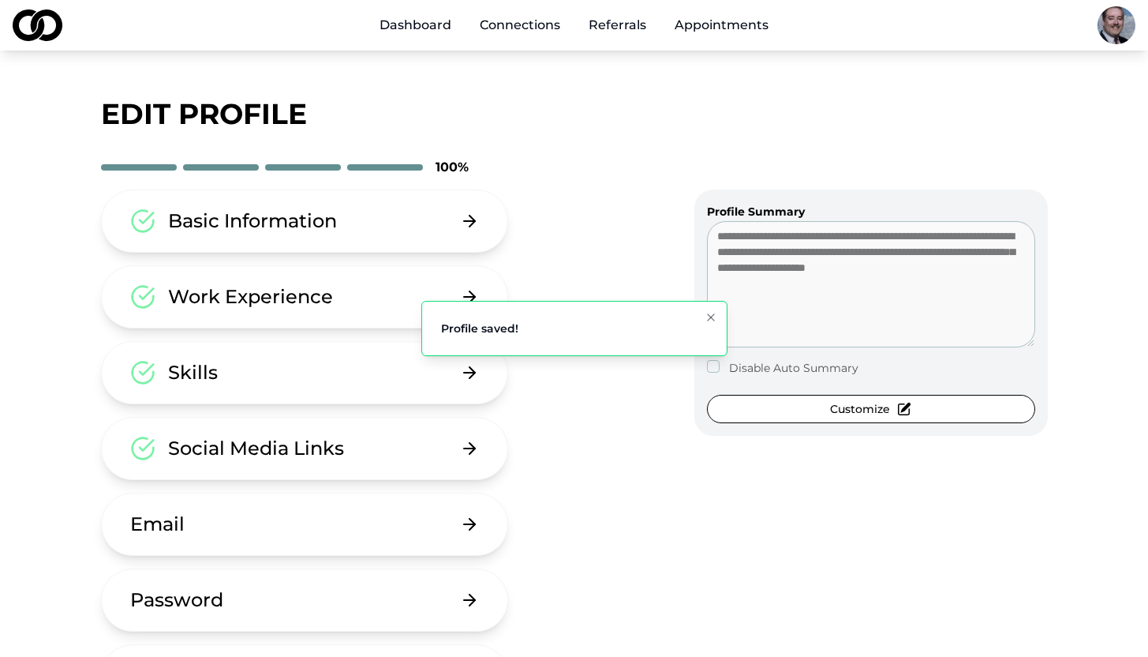
click at [159, 359] on button "Skills" at bounding box center [305, 372] width 408 height 63
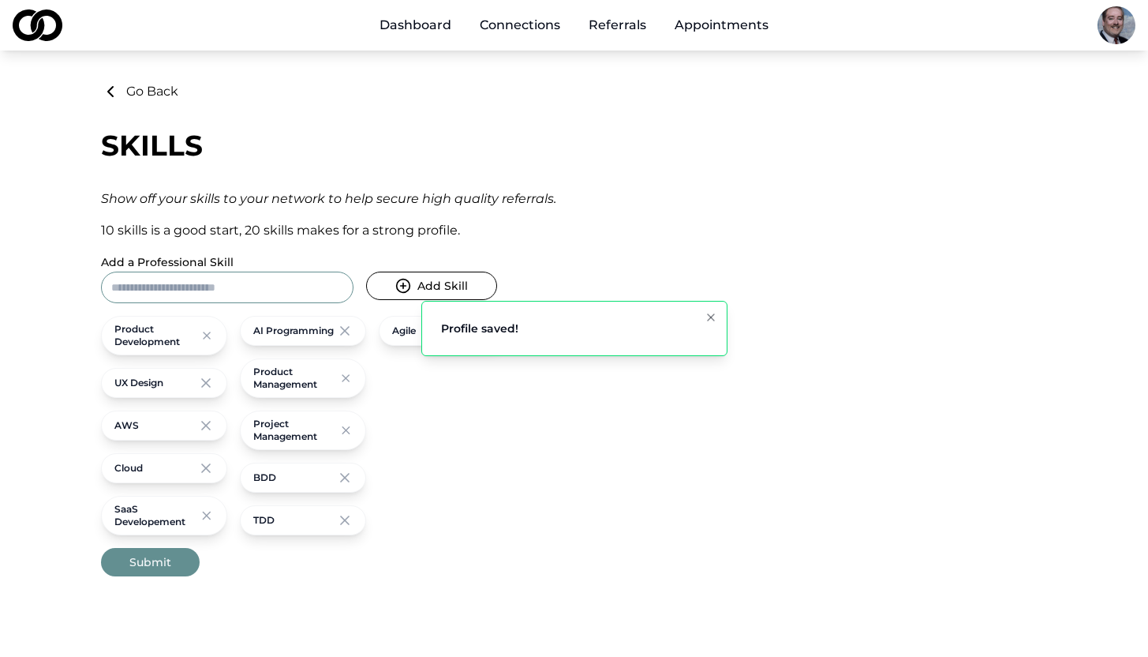
click at [111, 90] on icon at bounding box center [110, 91] width 19 height 19
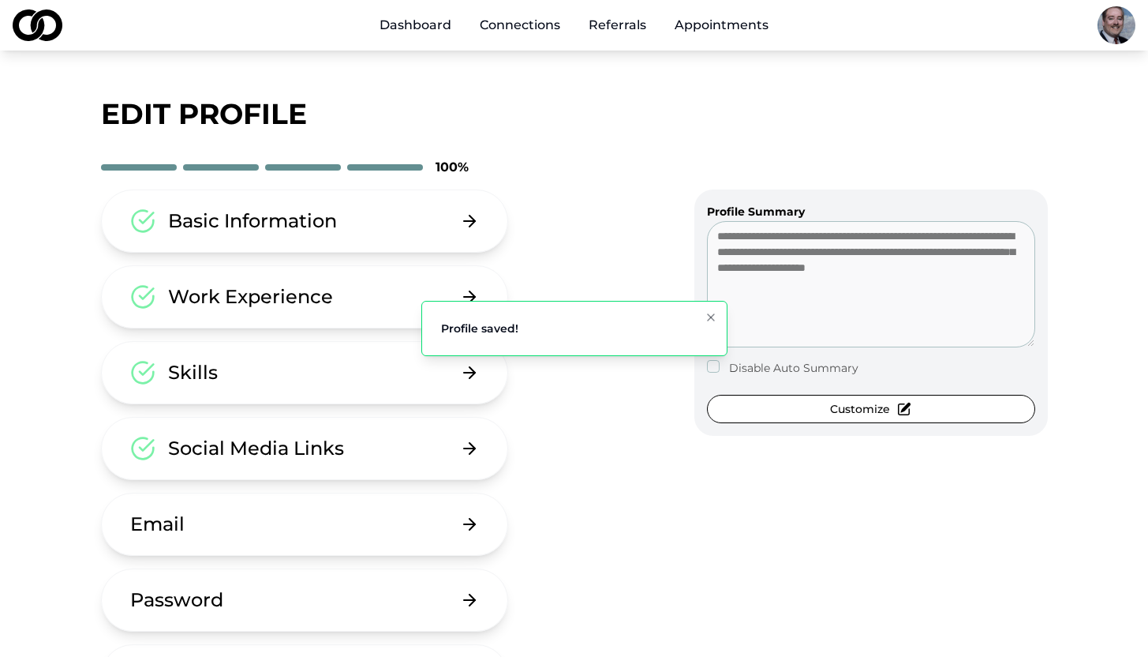
click at [604, 414] on div "Basic Information Work Experience Skills Social Media Links Email Password Dele…" at bounding box center [366, 448] width 530 height 518
